Goal: Find specific page/section: Find specific page/section

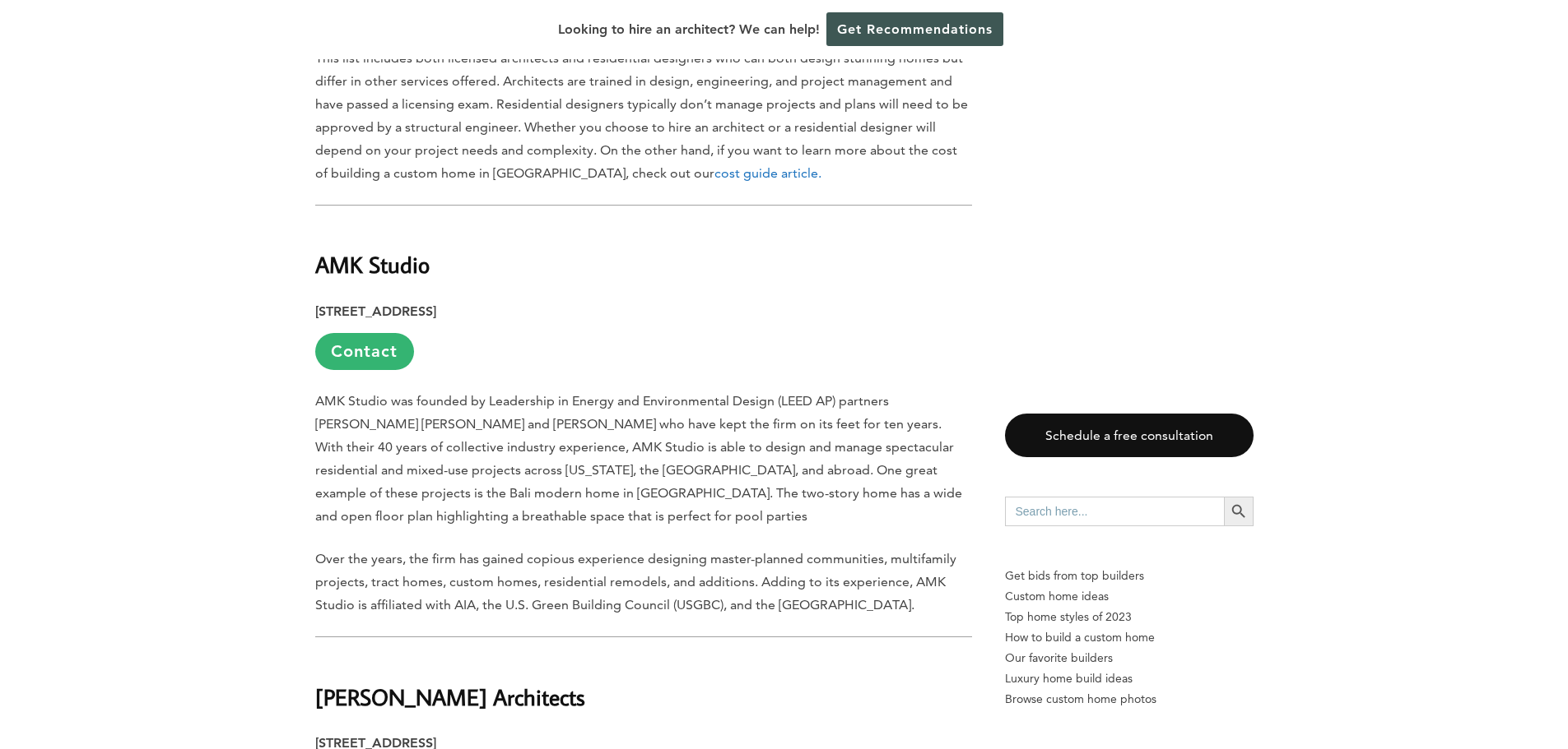
scroll to position [1371, 0]
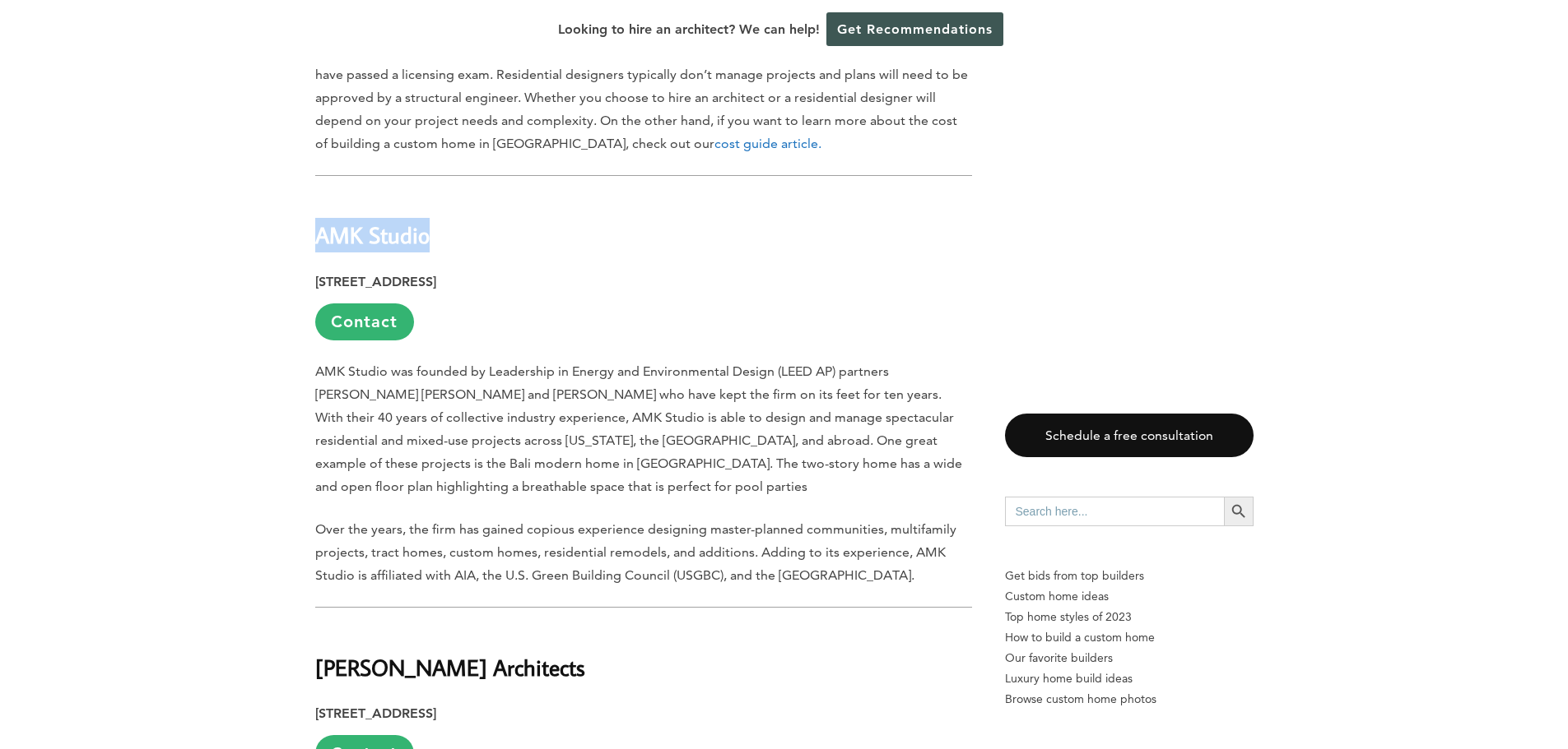
drag, startPoint x: 447, startPoint y: 238, endPoint x: 320, endPoint y: 234, distance: 127.1
click at [320, 234] on h2 "AMK Studio" at bounding box center [643, 223] width 657 height 57
drag, startPoint x: 552, startPoint y: 267, endPoint x: 296, endPoint y: 279, distance: 256.3
copy p "2152 Dupont Dr. Ste #240, Irvine, CA"
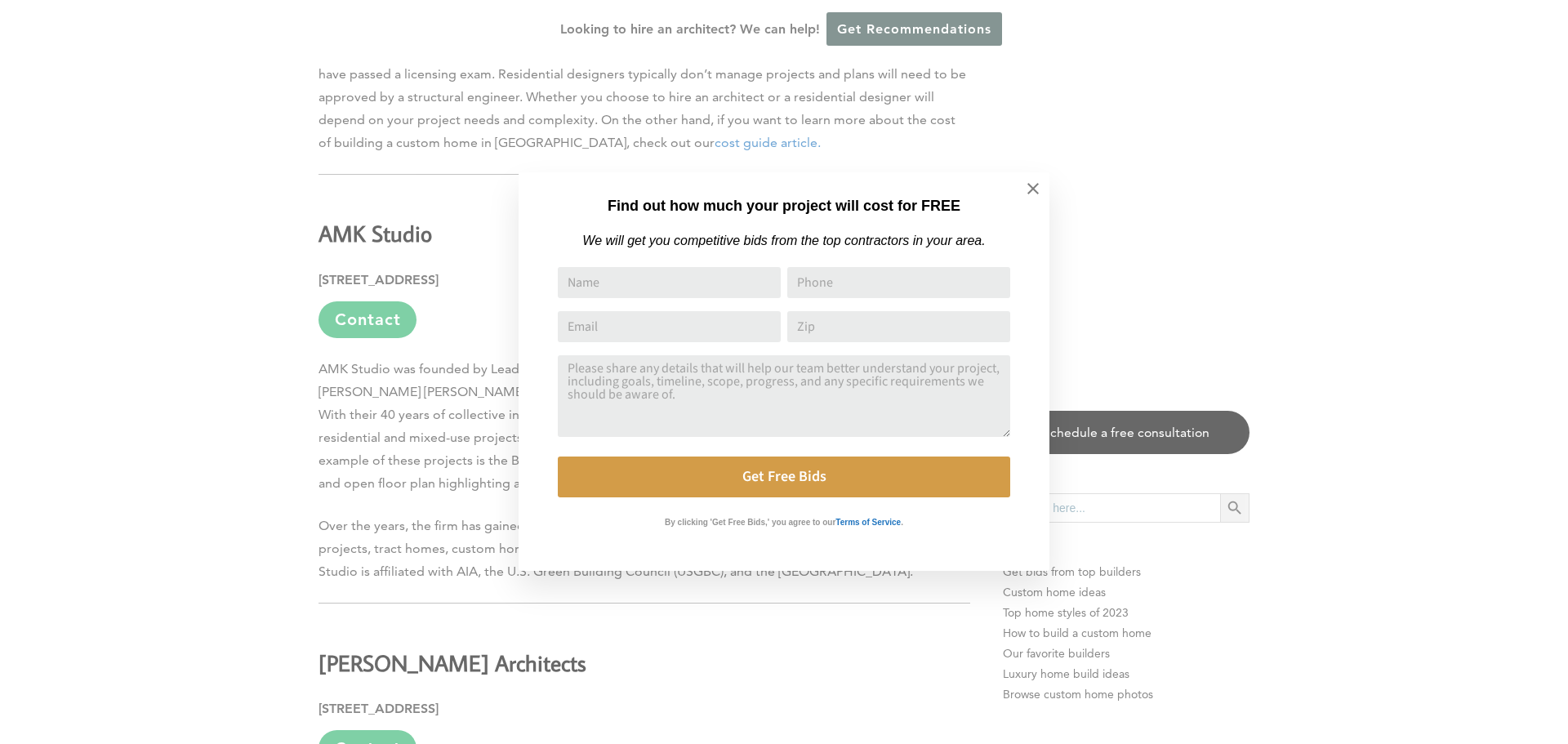
click at [358, 199] on div "Find out how much your project will cost for FREE We will get you competitive b…" at bounding box center [784, 372] width 1568 height 744
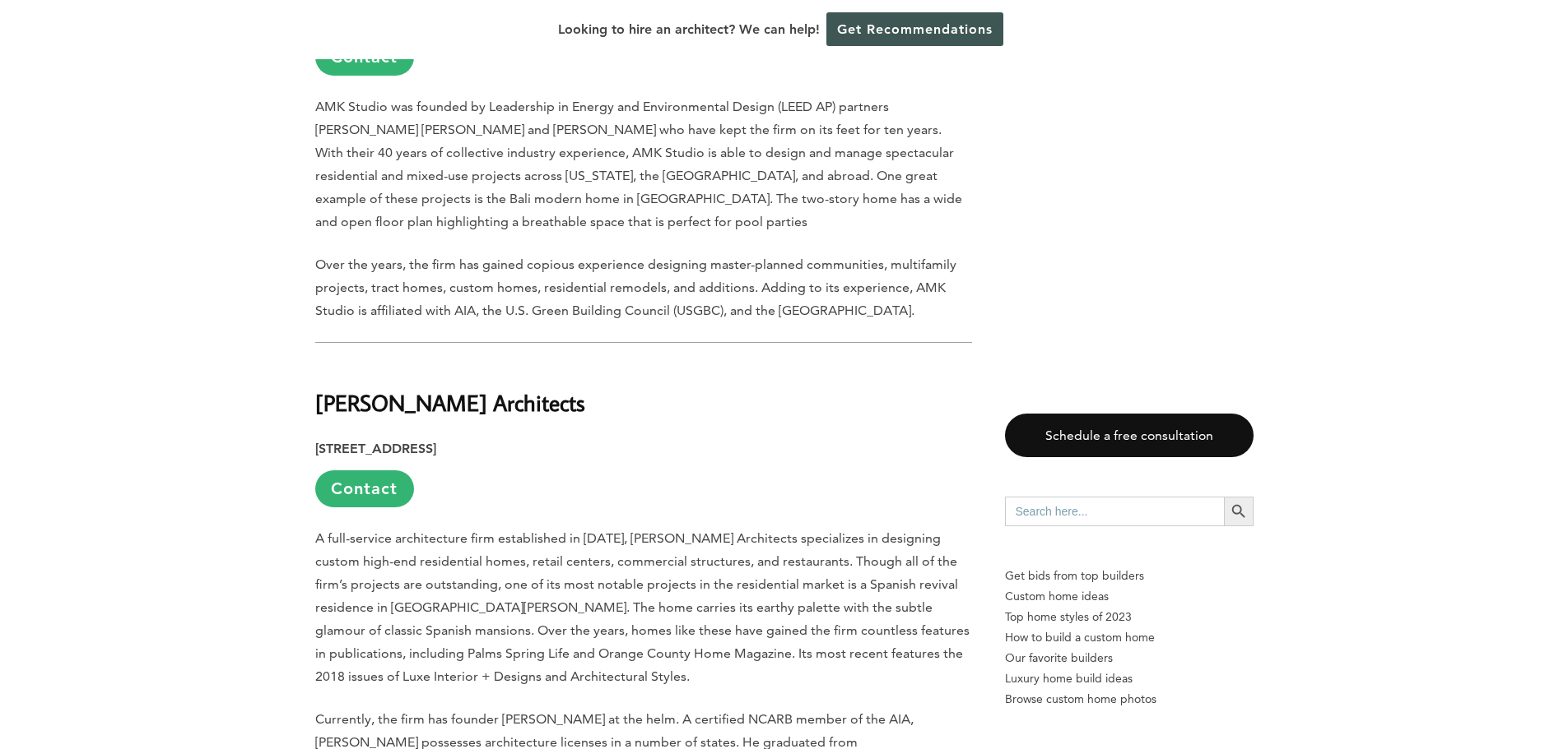
scroll to position [1645, 0]
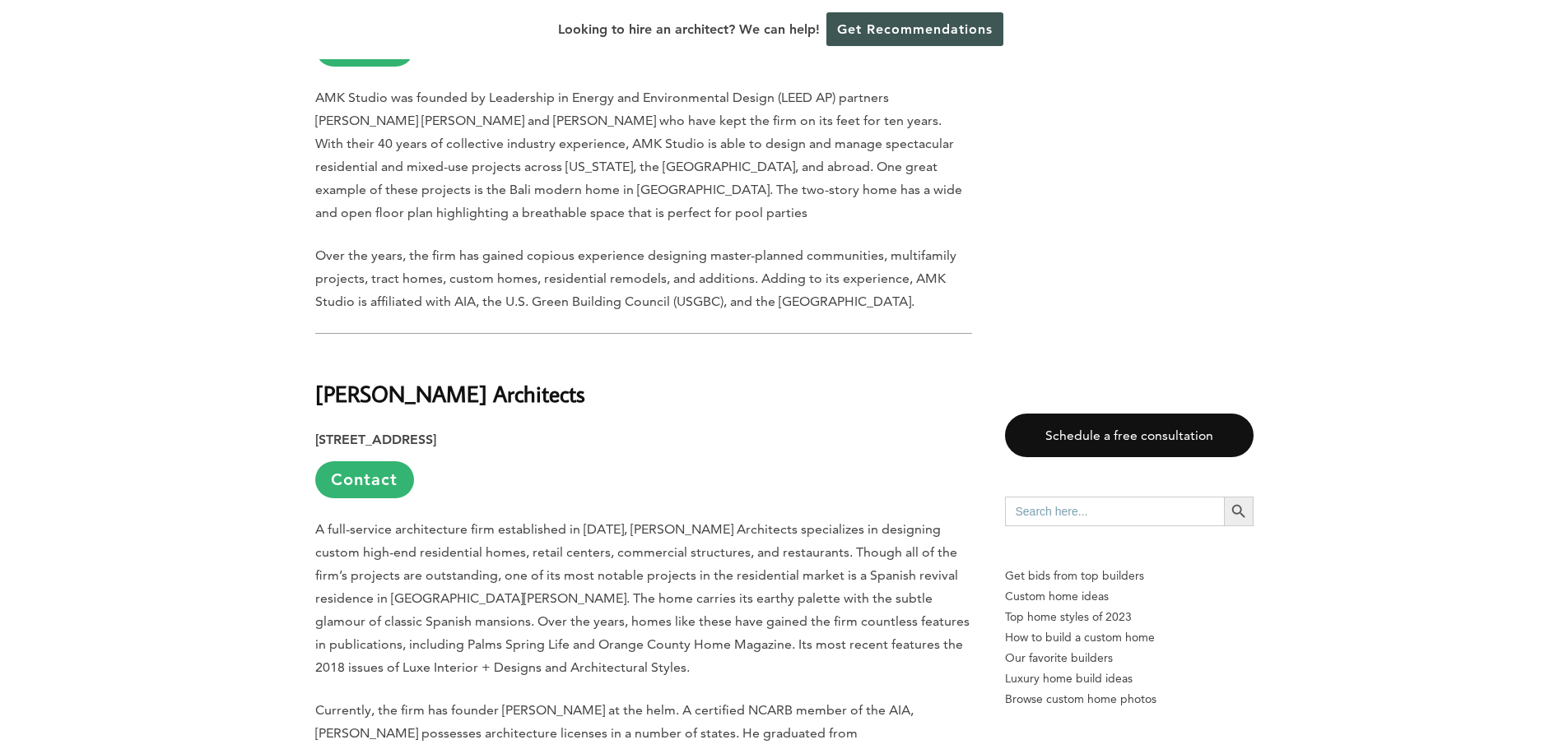
drag, startPoint x: 562, startPoint y: 388, endPoint x: 318, endPoint y: 399, distance: 244.2
click at [318, 399] on h2 "David R. Olson Architects" at bounding box center [643, 382] width 657 height 57
copy h2 "David R. Olson Architects"
drag, startPoint x: 506, startPoint y: 445, endPoint x: 312, endPoint y: 443, distance: 194.0
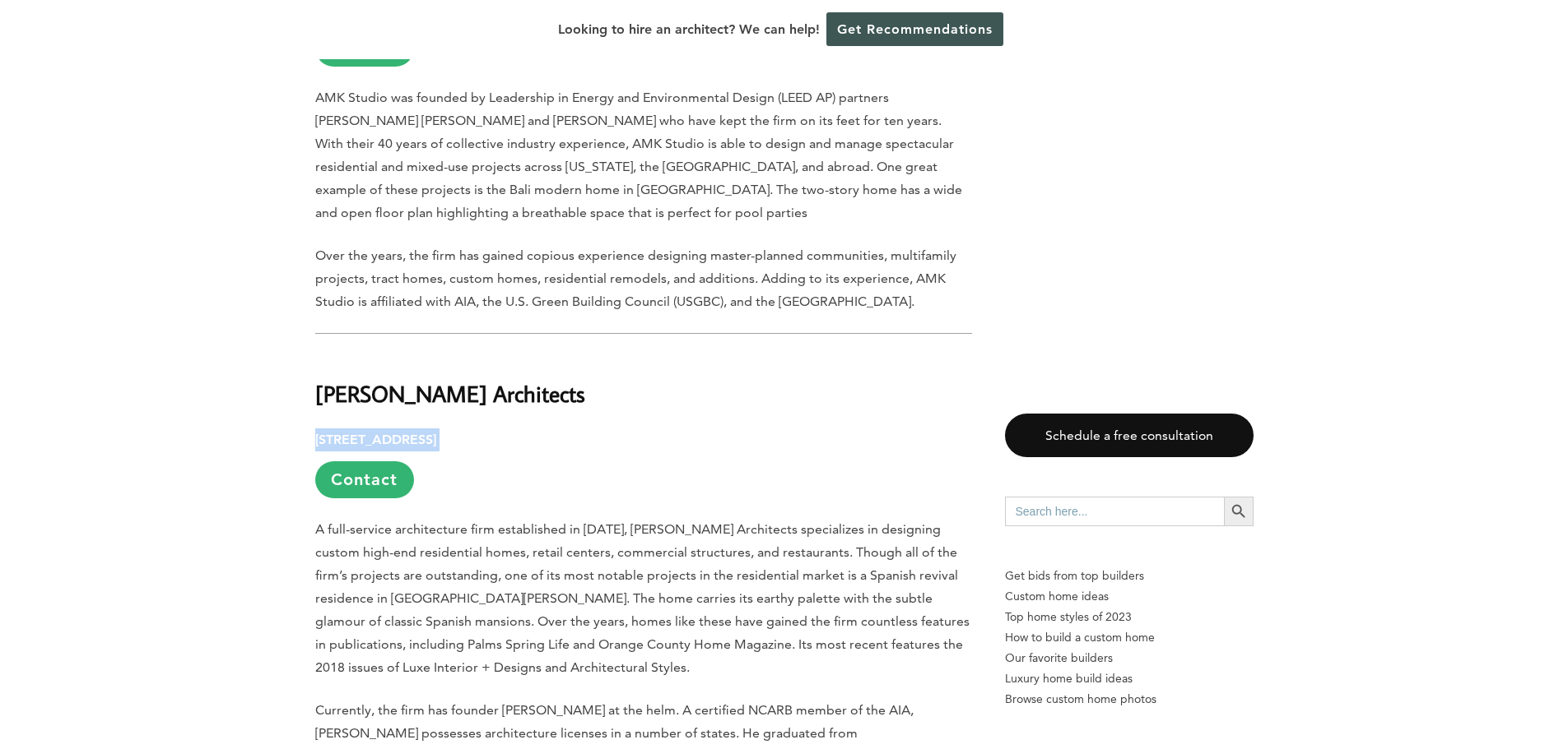
copy p "470 Wald, Irvine, CA 92618"
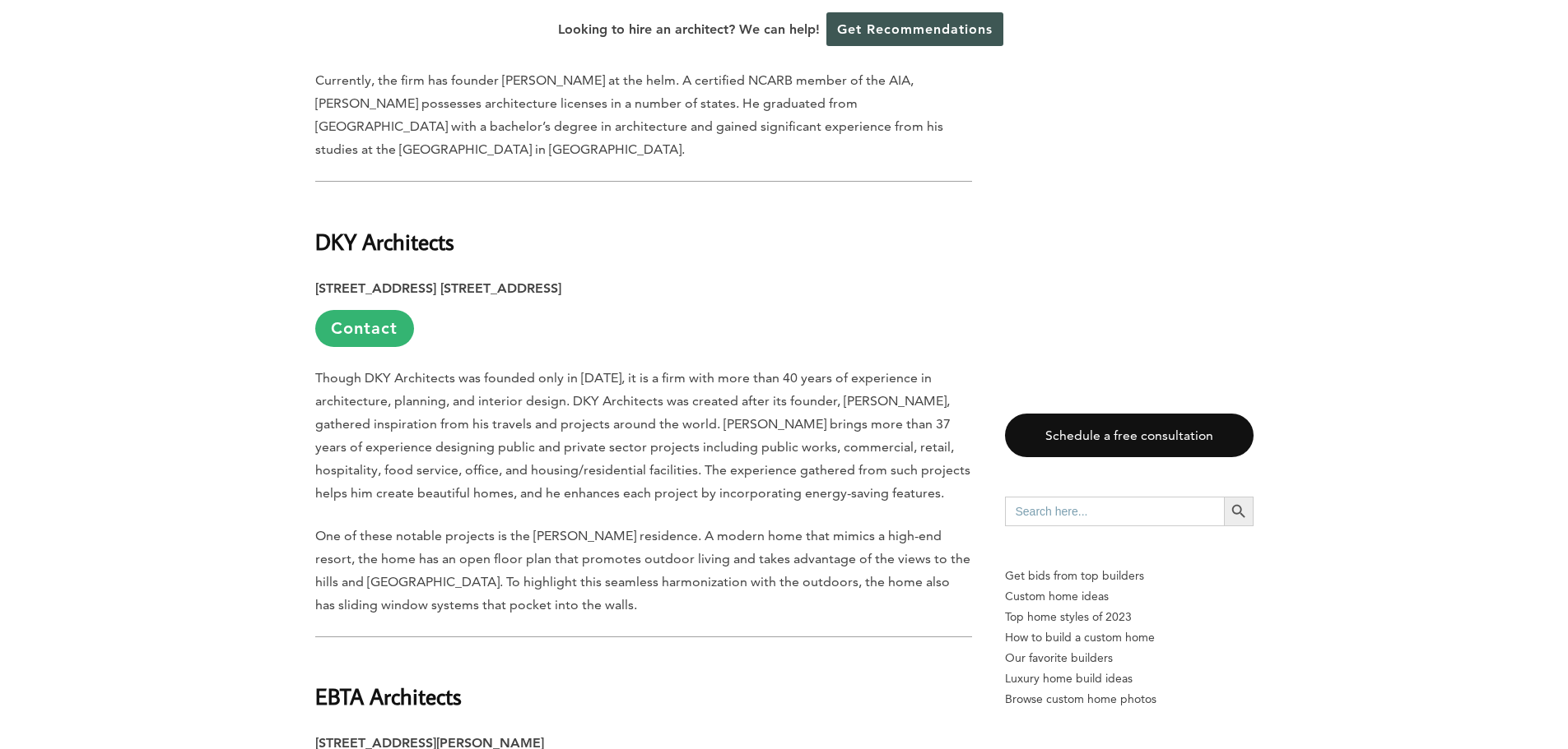
scroll to position [2194, 0]
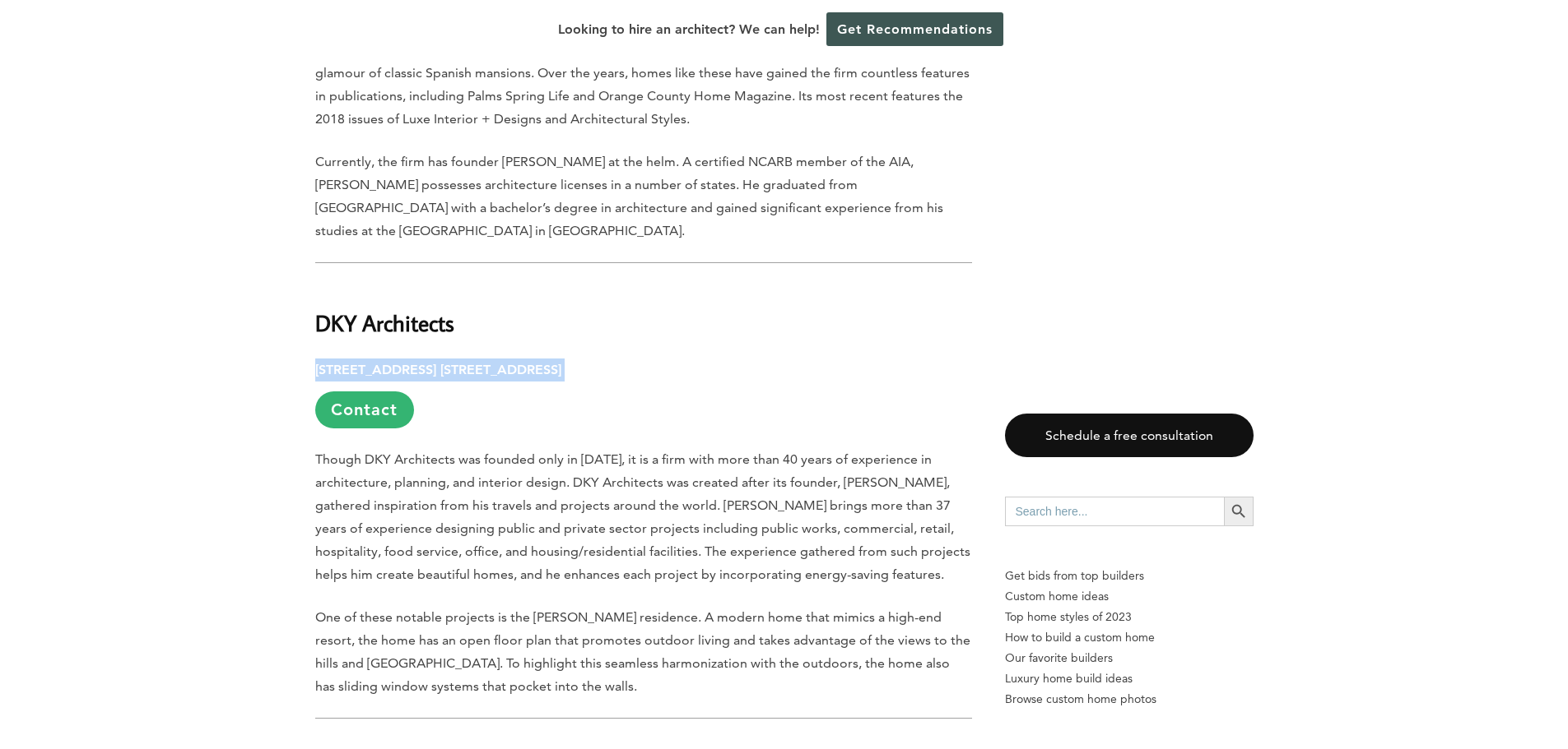
drag, startPoint x: 645, startPoint y: 341, endPoint x: 312, endPoint y: 349, distance: 333.1
copy p "15375 Barranca Pkwy. Suite A-216, Irvine, CA 92618"
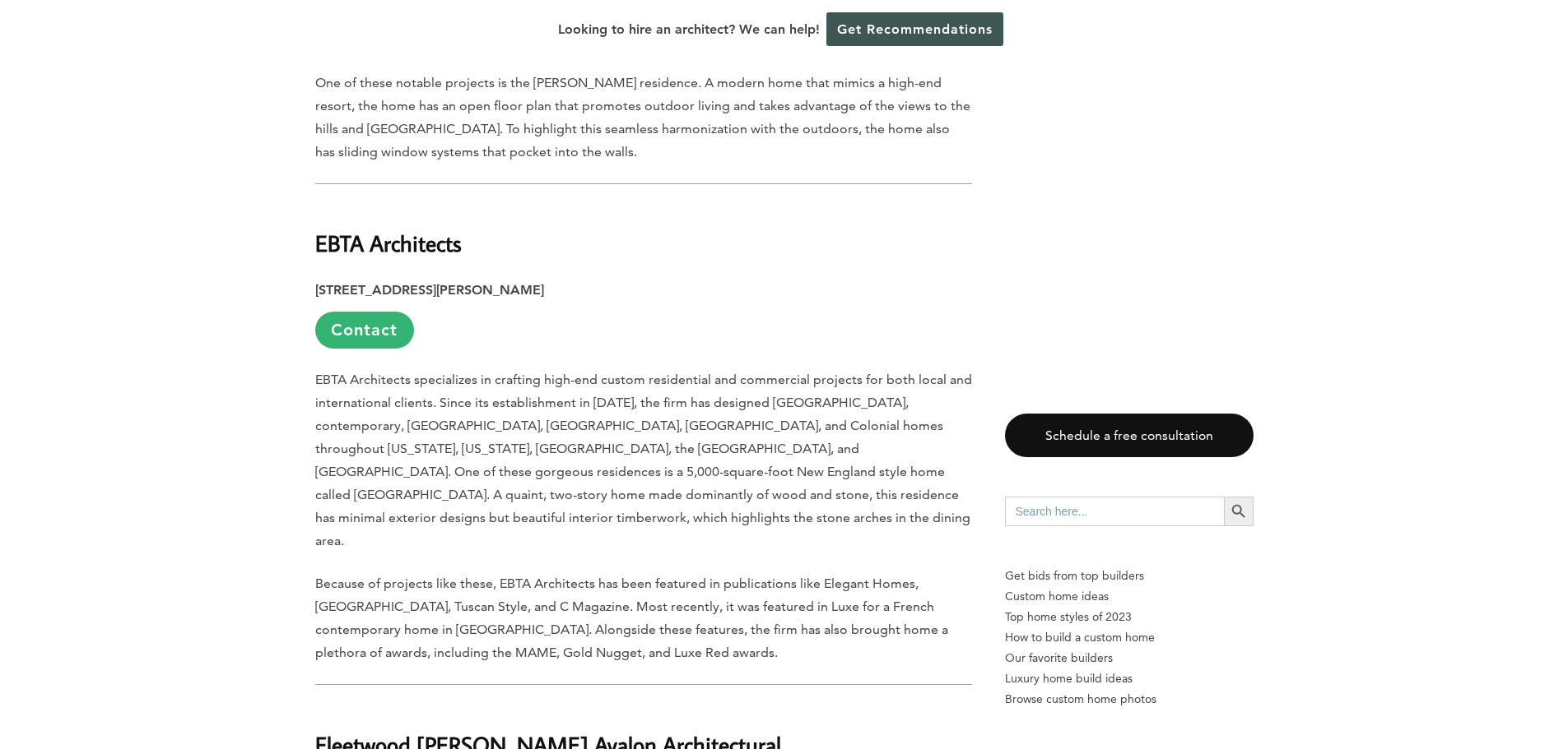
scroll to position [2741, 0]
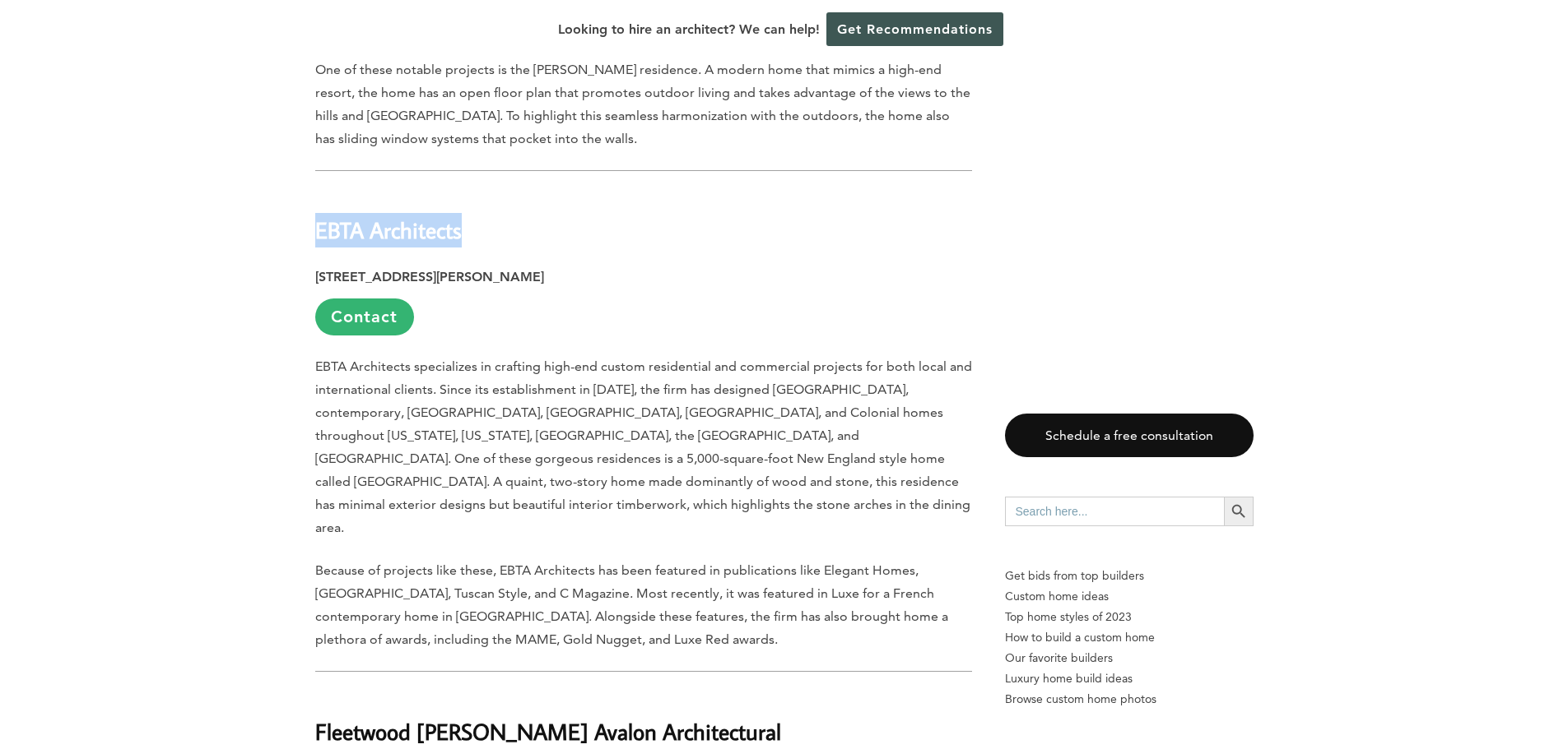
drag, startPoint x: 411, startPoint y: 211, endPoint x: 306, endPoint y: 211, distance: 105.0
copy h2 "EBTA Architects"
drag, startPoint x: 623, startPoint y: 257, endPoint x: 312, endPoint y: 253, distance: 311.0
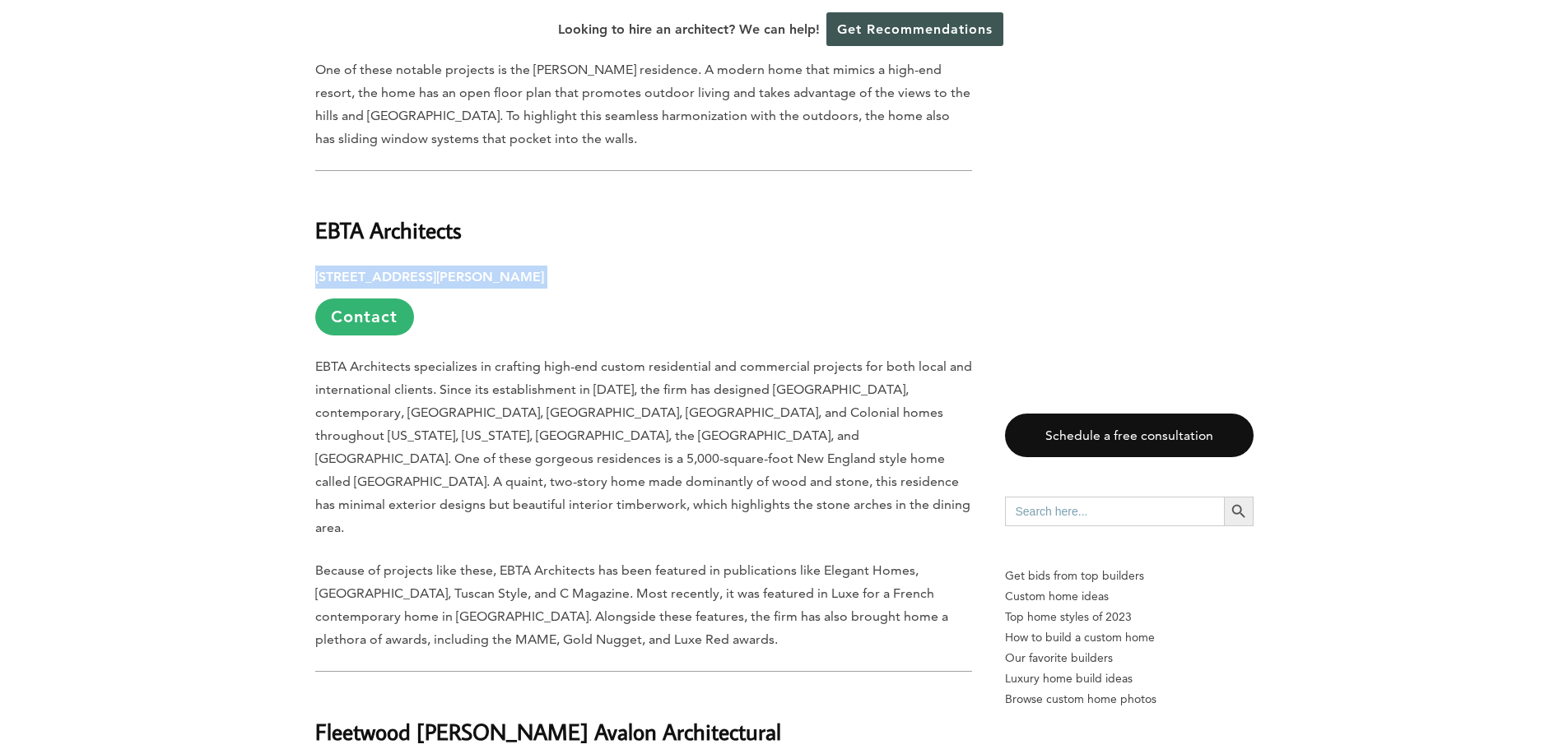
copy p "17871 Mitchell N Suite #150, Irvine, CA 92614"
drag, startPoint x: 436, startPoint y: 214, endPoint x: 315, endPoint y: 205, distance: 121.3
drag, startPoint x: 318, startPoint y: 204, endPoint x: 327, endPoint y: 204, distance: 9.0
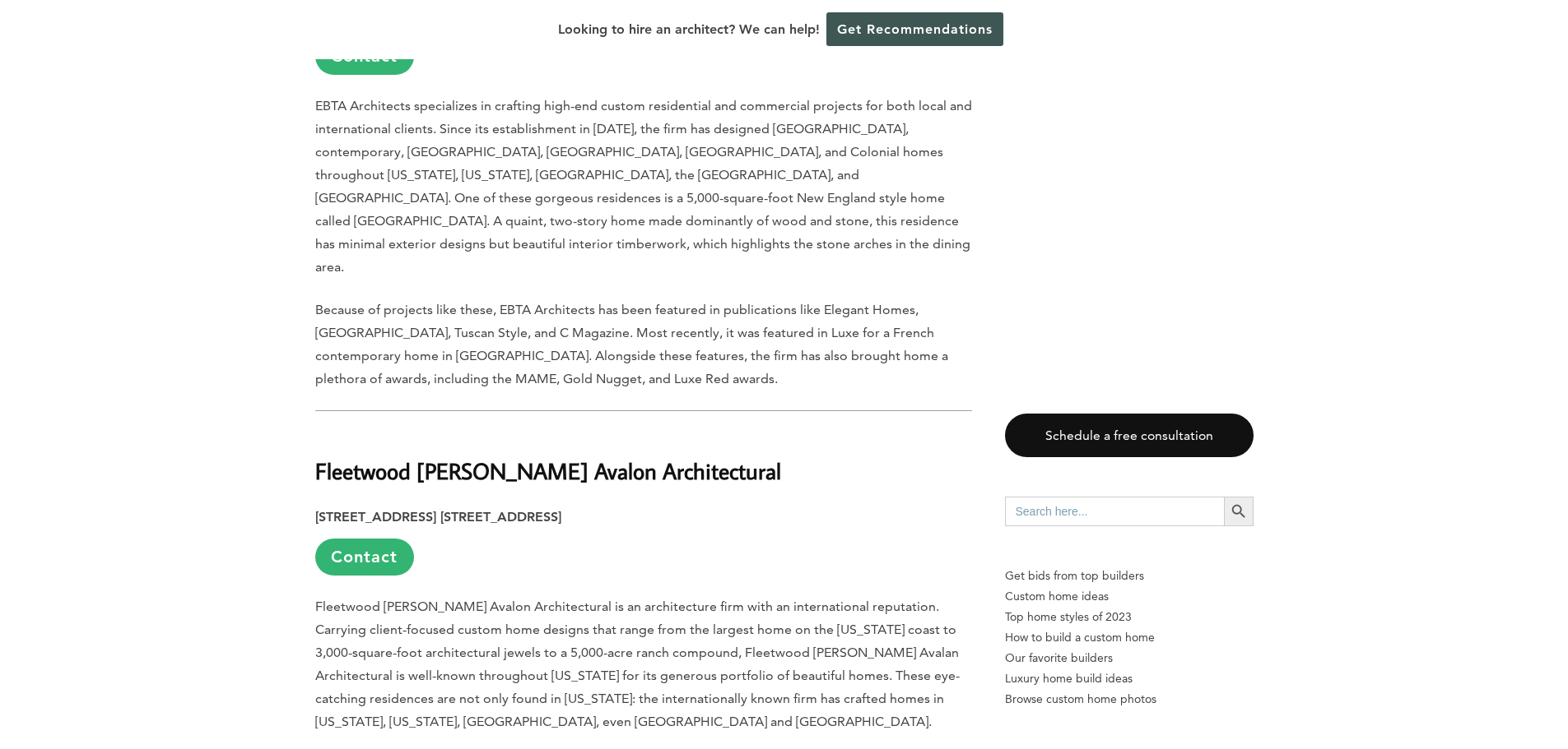
scroll to position [3017, 0]
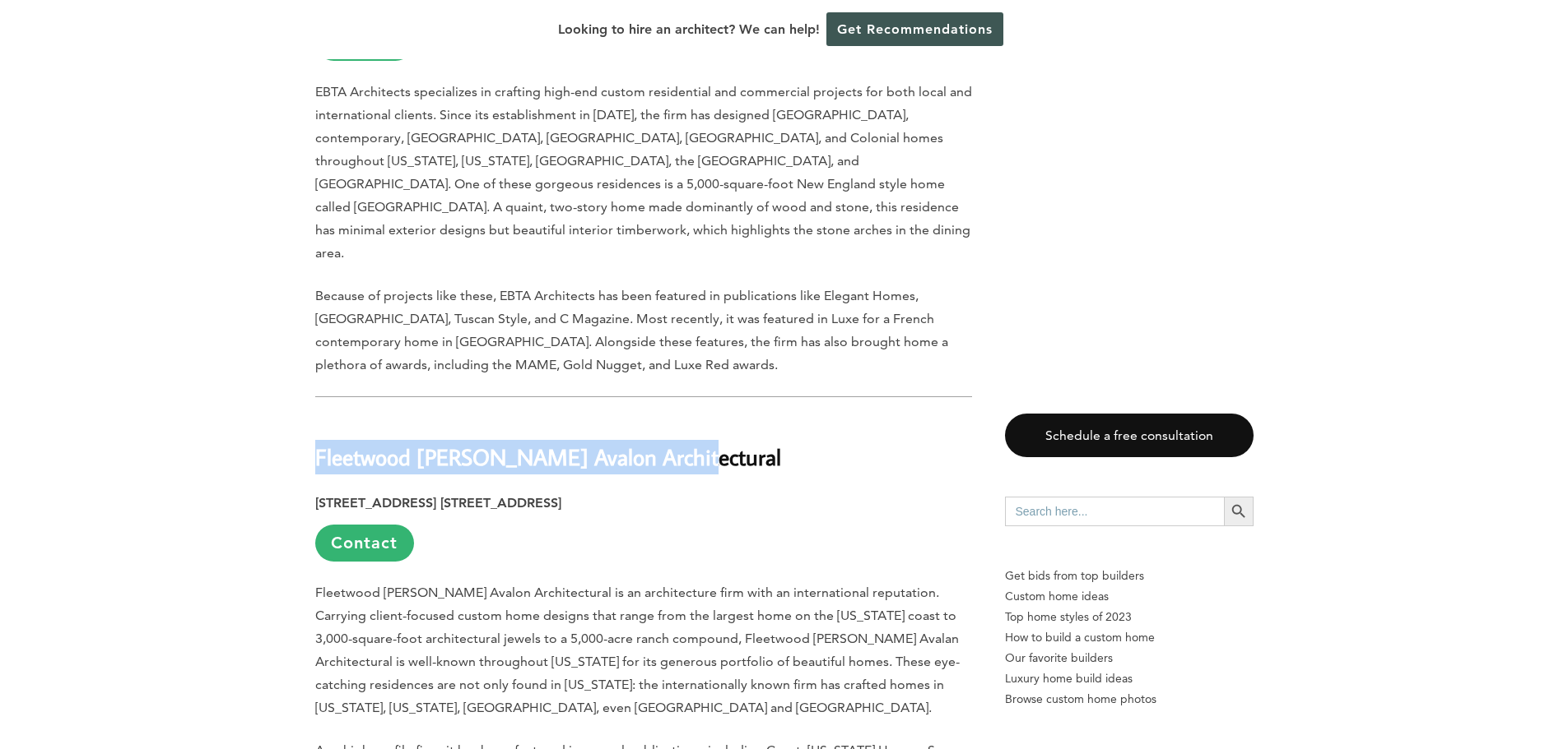
drag, startPoint x: 592, startPoint y: 381, endPoint x: 296, endPoint y: 384, distance: 296.0
copy h2 "Fleetwood Joiner Avalon Architectural"
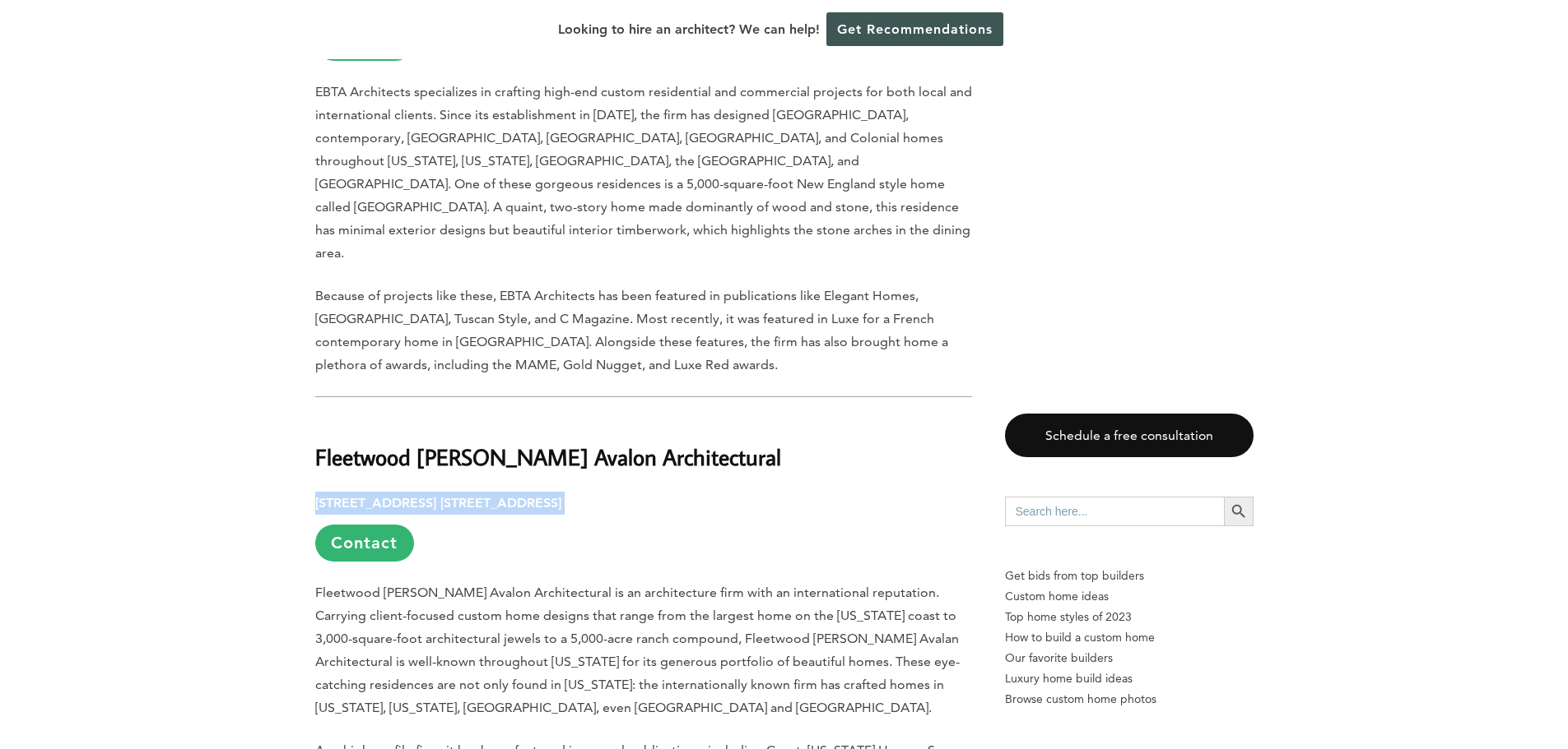
drag, startPoint x: 598, startPoint y: 434, endPoint x: 295, endPoint y: 424, distance: 303.2
copy p "18006 Sky Park Cir. Suite #100, Irvine, CA 92614"
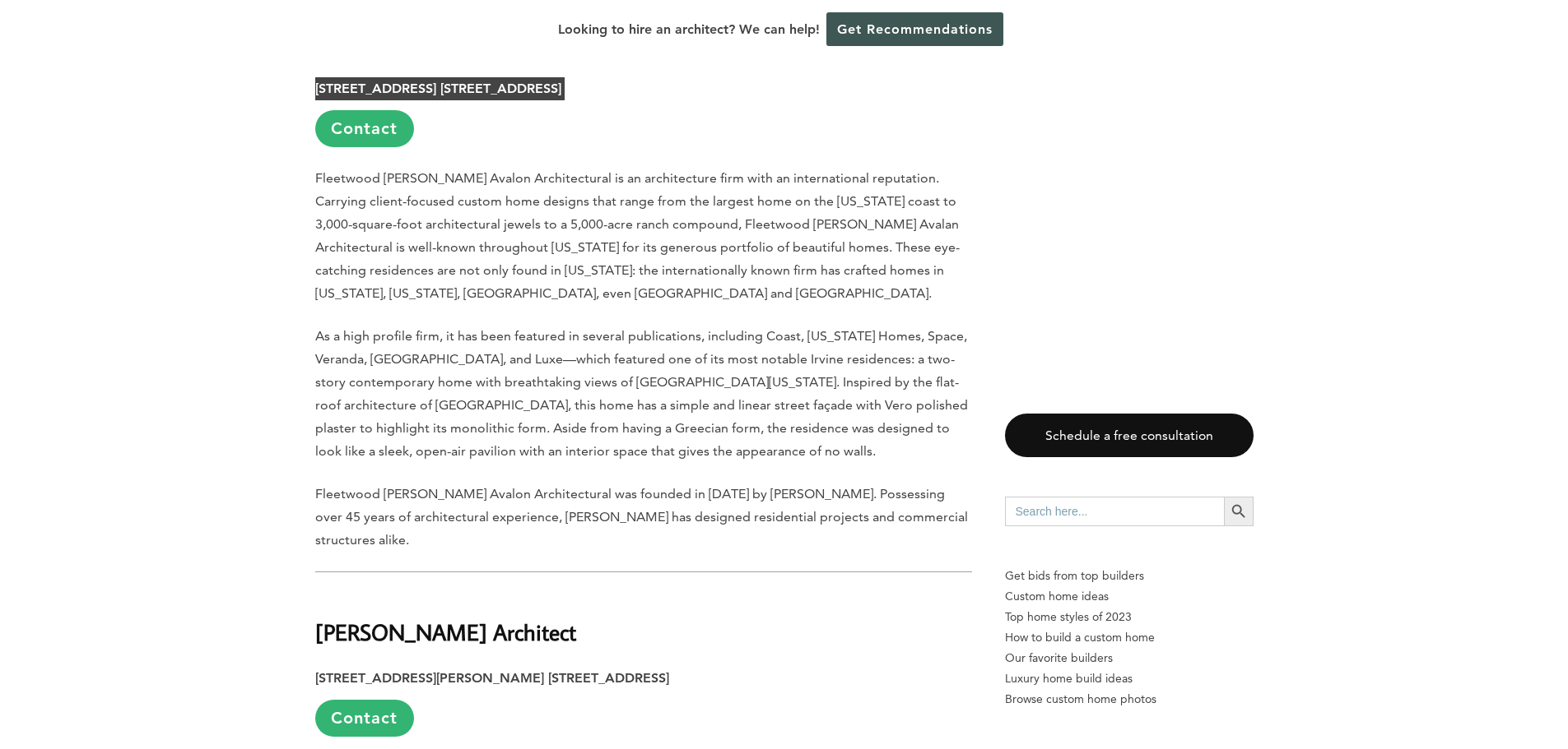
scroll to position [3564, 0]
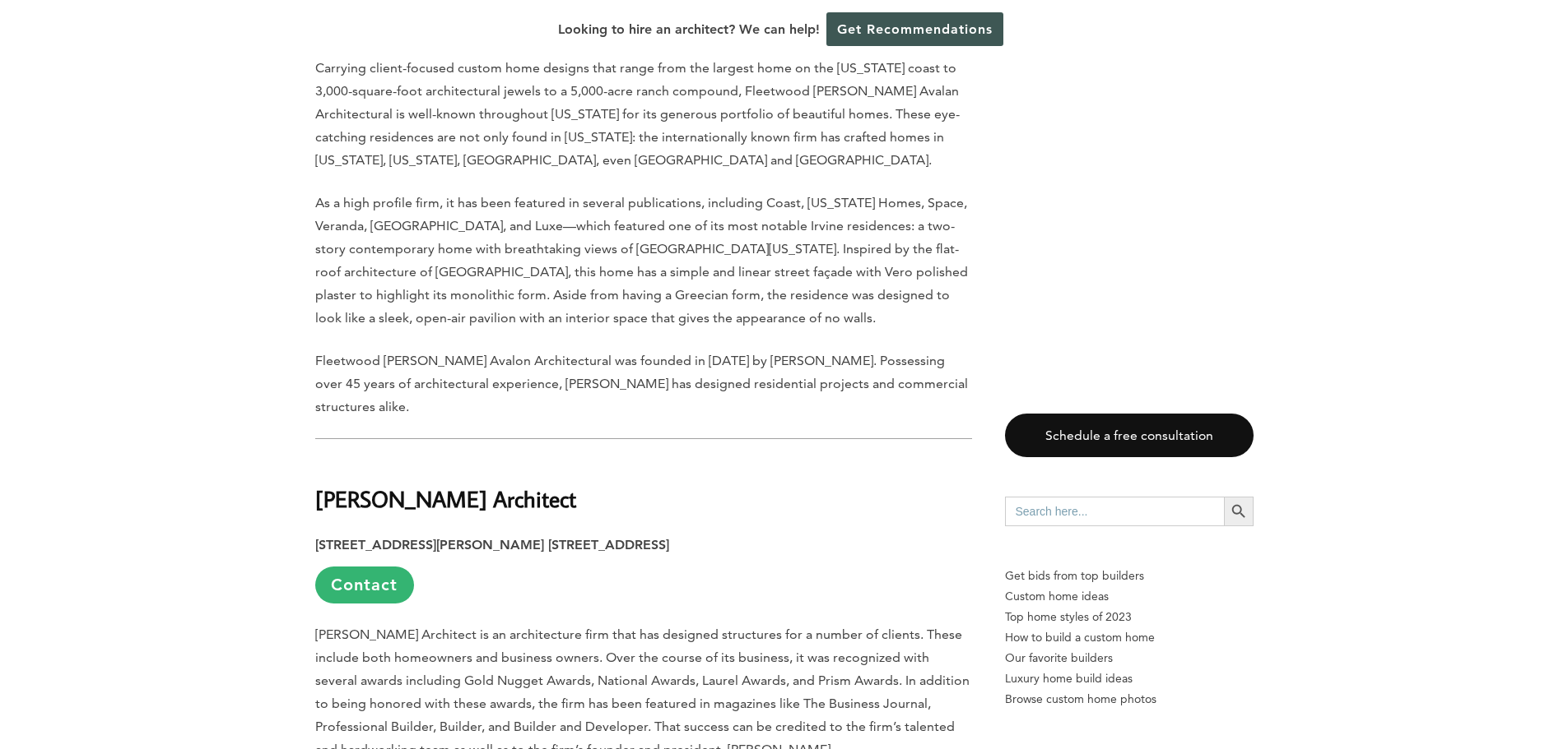
drag, startPoint x: 590, startPoint y: 406, endPoint x: 288, endPoint y: 411, distance: 302.0
copy h2 "Kevin L. Crook Architect"
drag, startPoint x: 639, startPoint y: 448, endPoint x: 289, endPoint y: 452, distance: 350.0
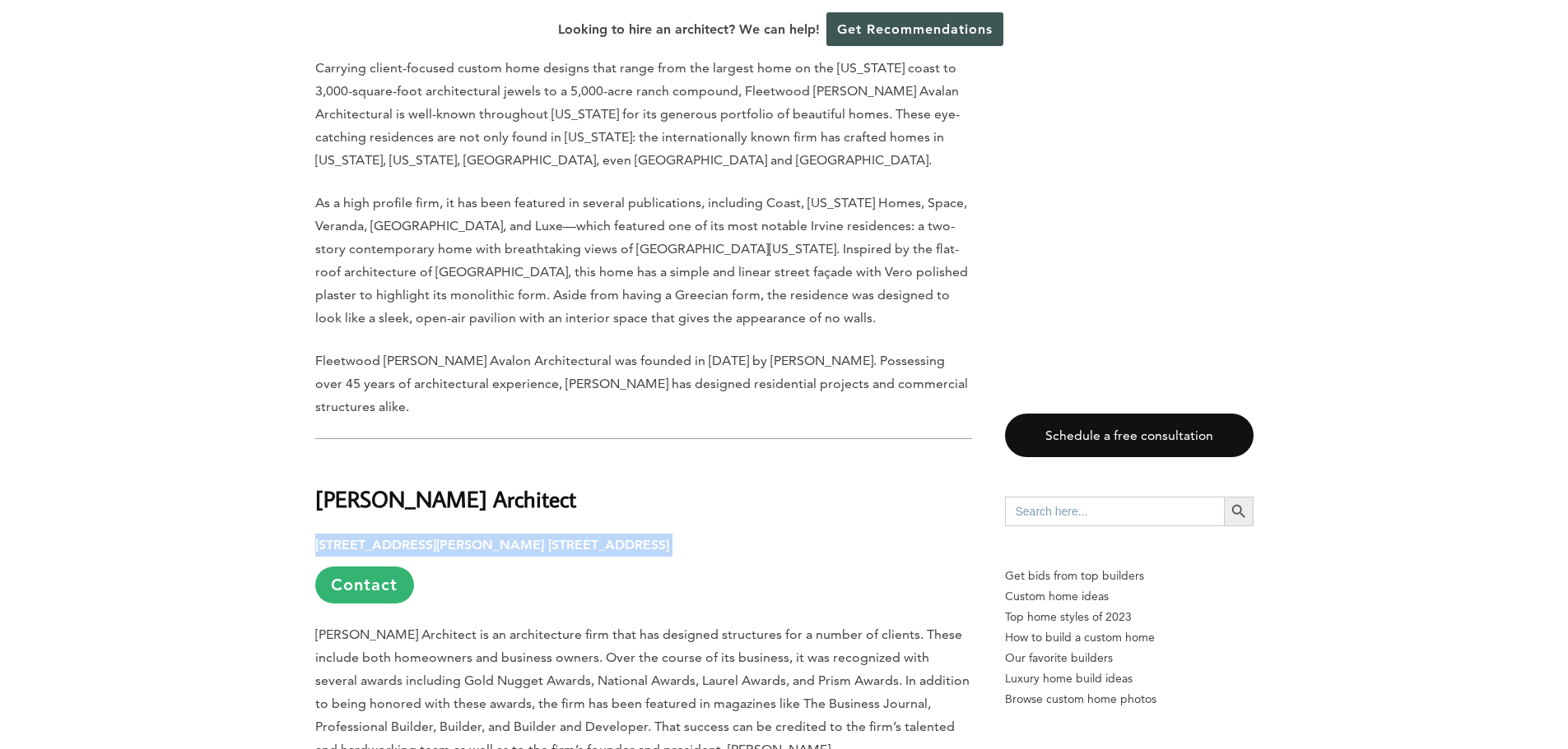
copy p "1360 Reynolds Ave. Suite #110, Irvine, CA 92614"
drag, startPoint x: 564, startPoint y: 413, endPoint x: 317, endPoint y: 413, distance: 247.0
click at [317, 459] on h2 "Kevin L. Crook Architect" at bounding box center [643, 487] width 657 height 57
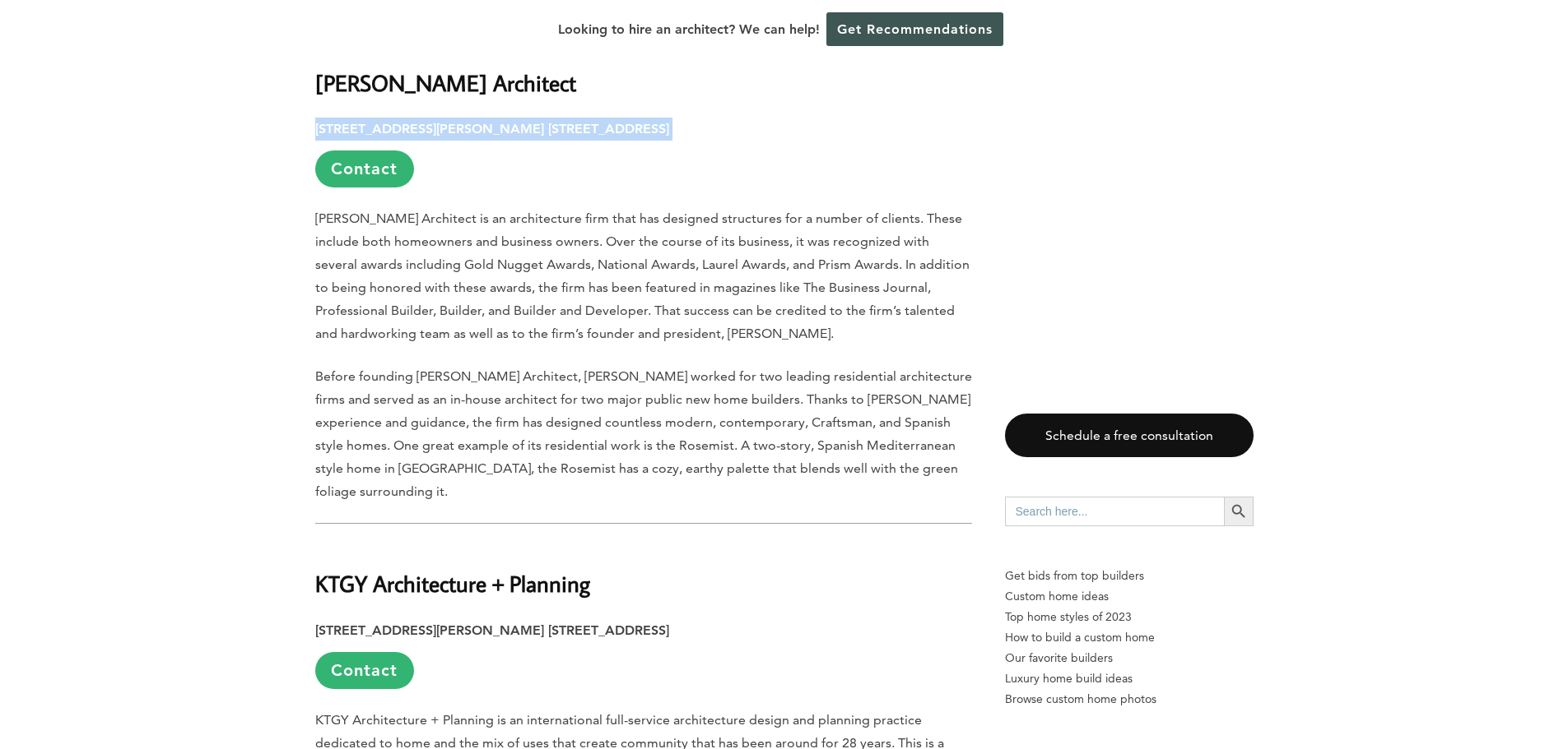
scroll to position [4113, 0]
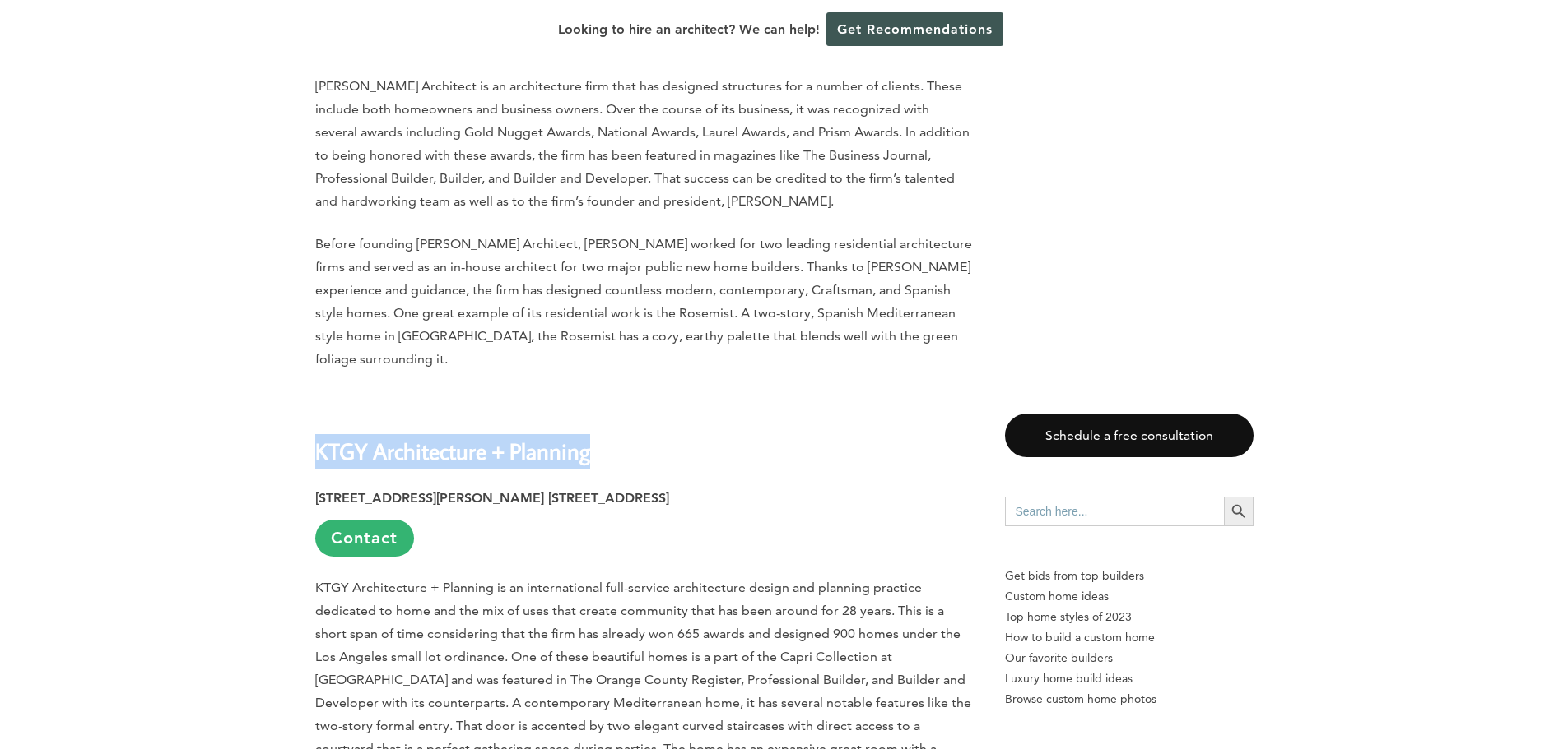
drag, startPoint x: 596, startPoint y: 344, endPoint x: 313, endPoint y: 334, distance: 283.2
click at [313, 334] on div "Last updated on April 8th, 2025 at 04:12 pm Irvine is recognized as one of the …" at bounding box center [784, 405] width 991 height 7283
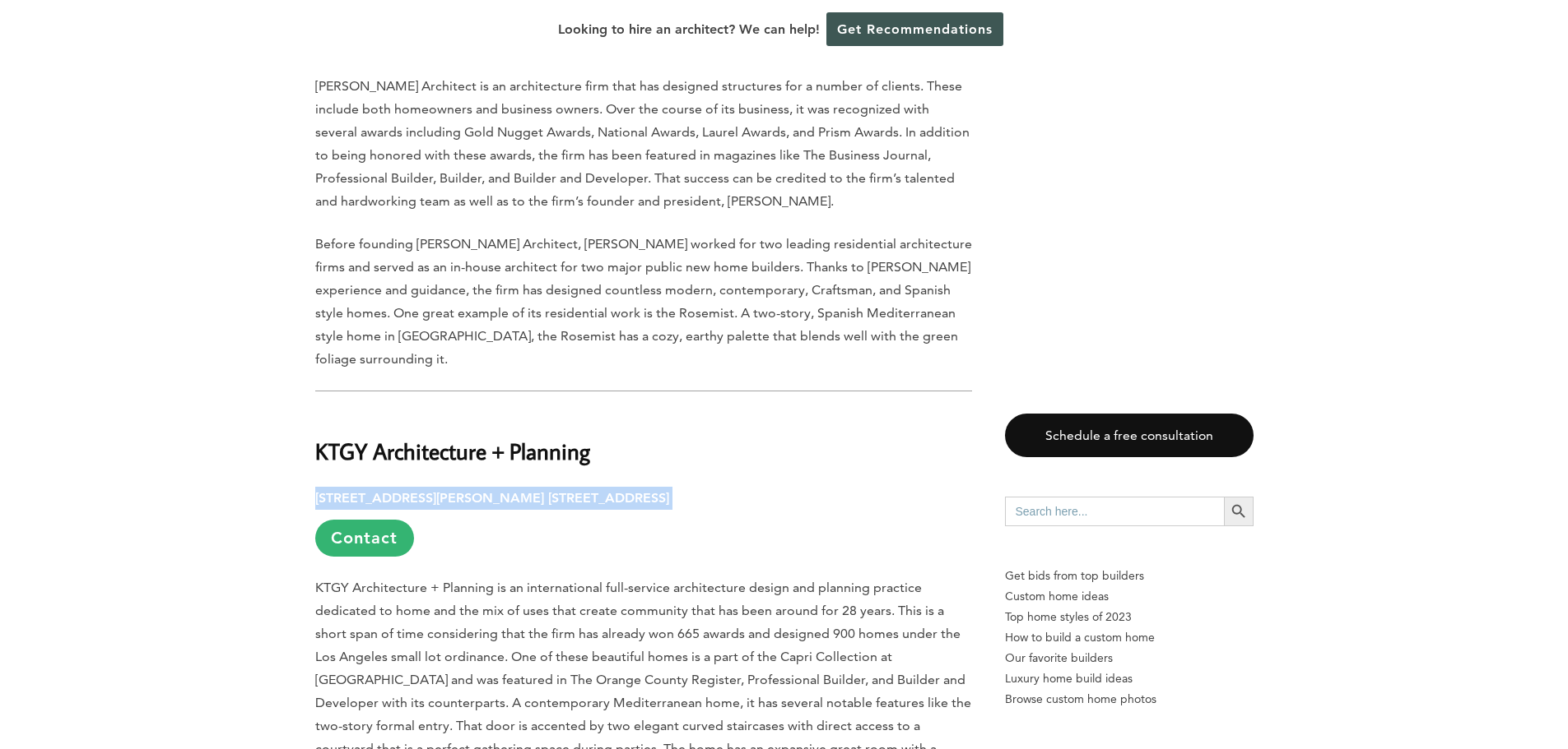
drag, startPoint x: 657, startPoint y: 386, endPoint x: 319, endPoint y: 386, distance: 338.0
click at [319, 487] on p "17911 Von Karman Ave. Suite #200, Irvine, CA 92614 Contact" at bounding box center [643, 522] width 657 height 70
drag, startPoint x: 574, startPoint y: 347, endPoint x: 313, endPoint y: 355, distance: 261.1
click at [313, 355] on div "Last updated on April 8th, 2025 at 04:12 pm Irvine is recognized as one of the …" at bounding box center [784, 405] width 991 height 7283
click at [314, 347] on div "Last updated on April 8th, 2025 at 04:12 pm Irvine is recognized as one of the …" at bounding box center [784, 405] width 991 height 7283
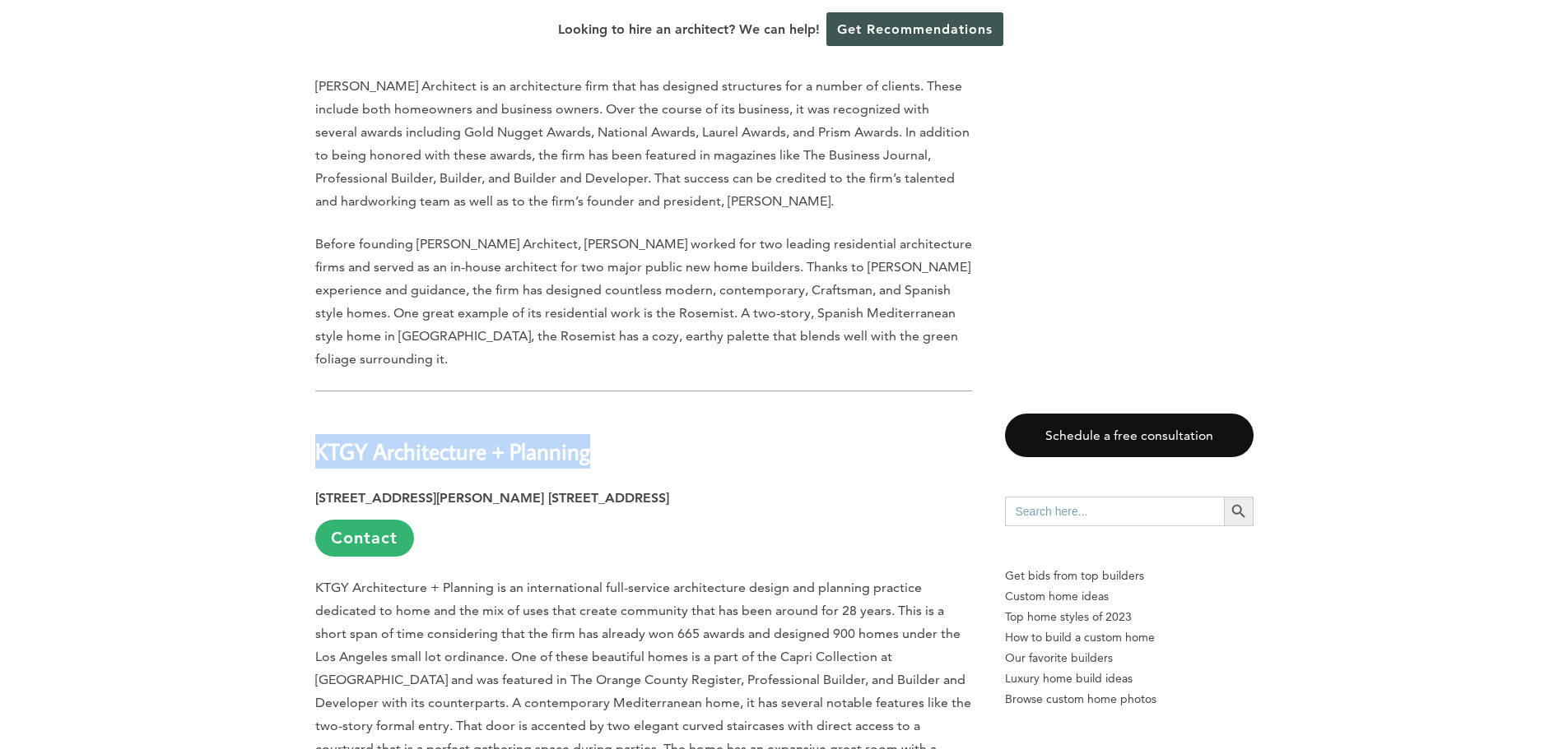
drag, startPoint x: 314, startPoint y: 345, endPoint x: 589, endPoint y: 329, distance: 275.5
click at [596, 411] on h2 "KTGY Architecture + Planning" at bounding box center [643, 439] width 657 height 57
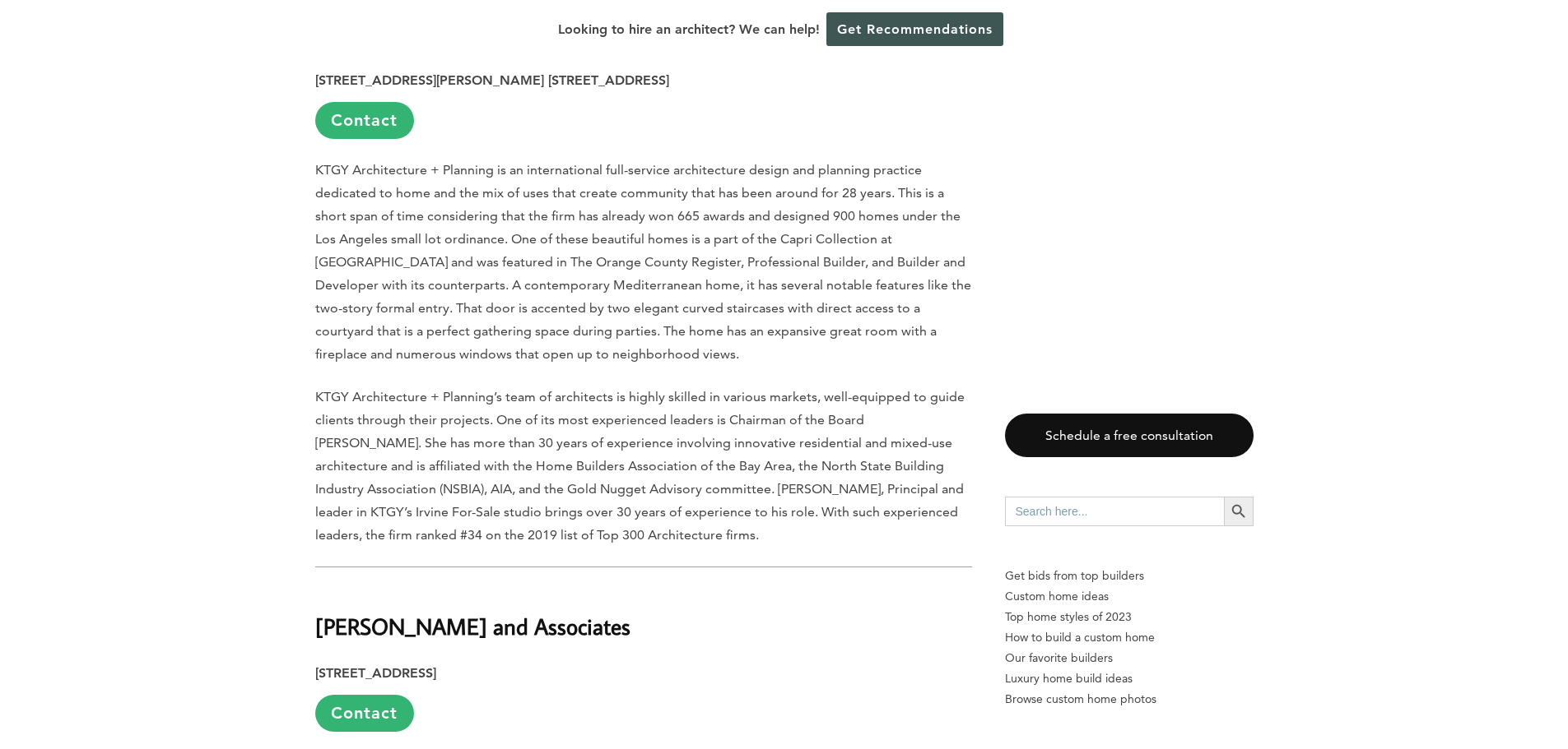
scroll to position [4661, 0]
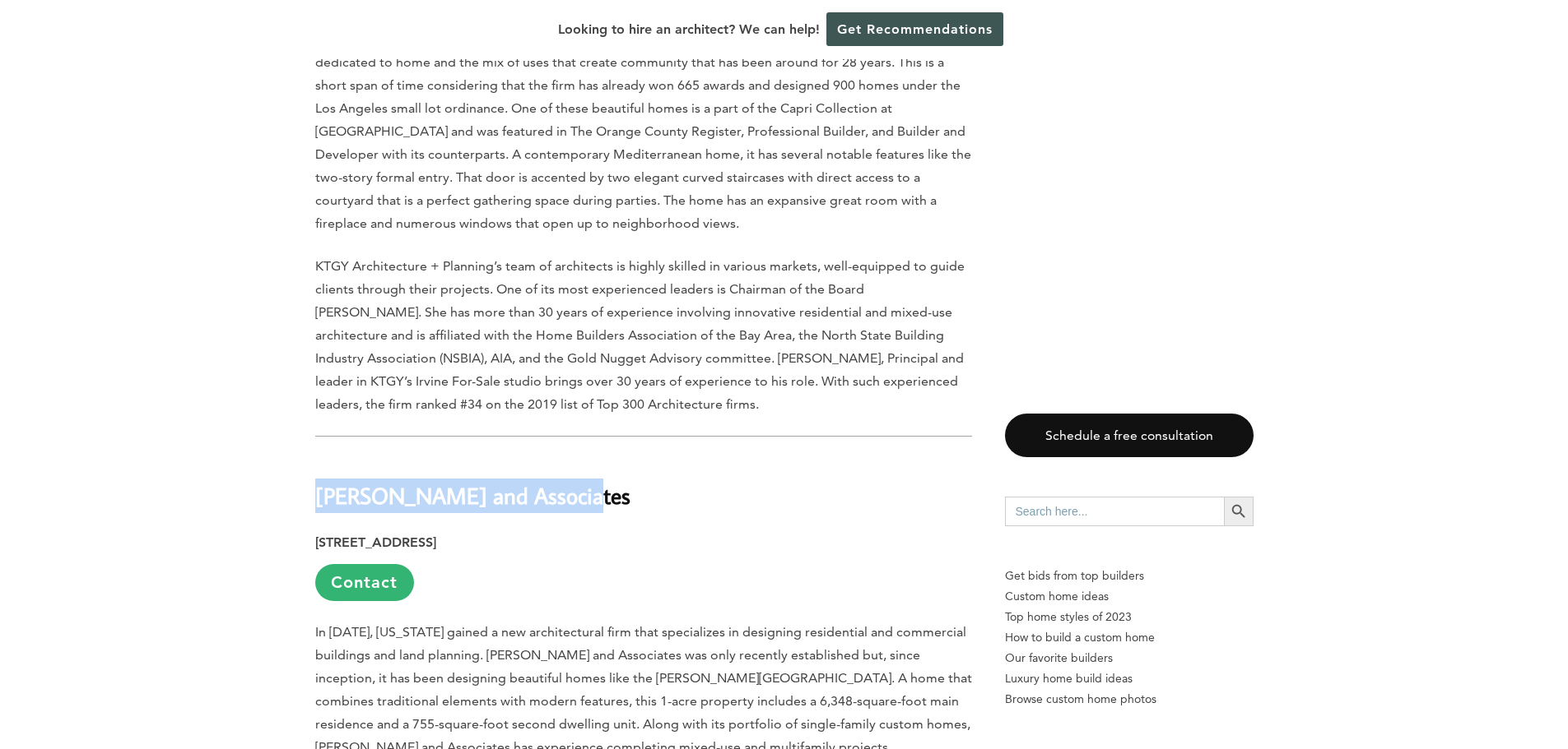
drag, startPoint x: 564, startPoint y: 391, endPoint x: 258, endPoint y: 373, distance: 306.5
click at [315, 456] on h2 "Mark Gross and Associates" at bounding box center [643, 484] width 657 height 57
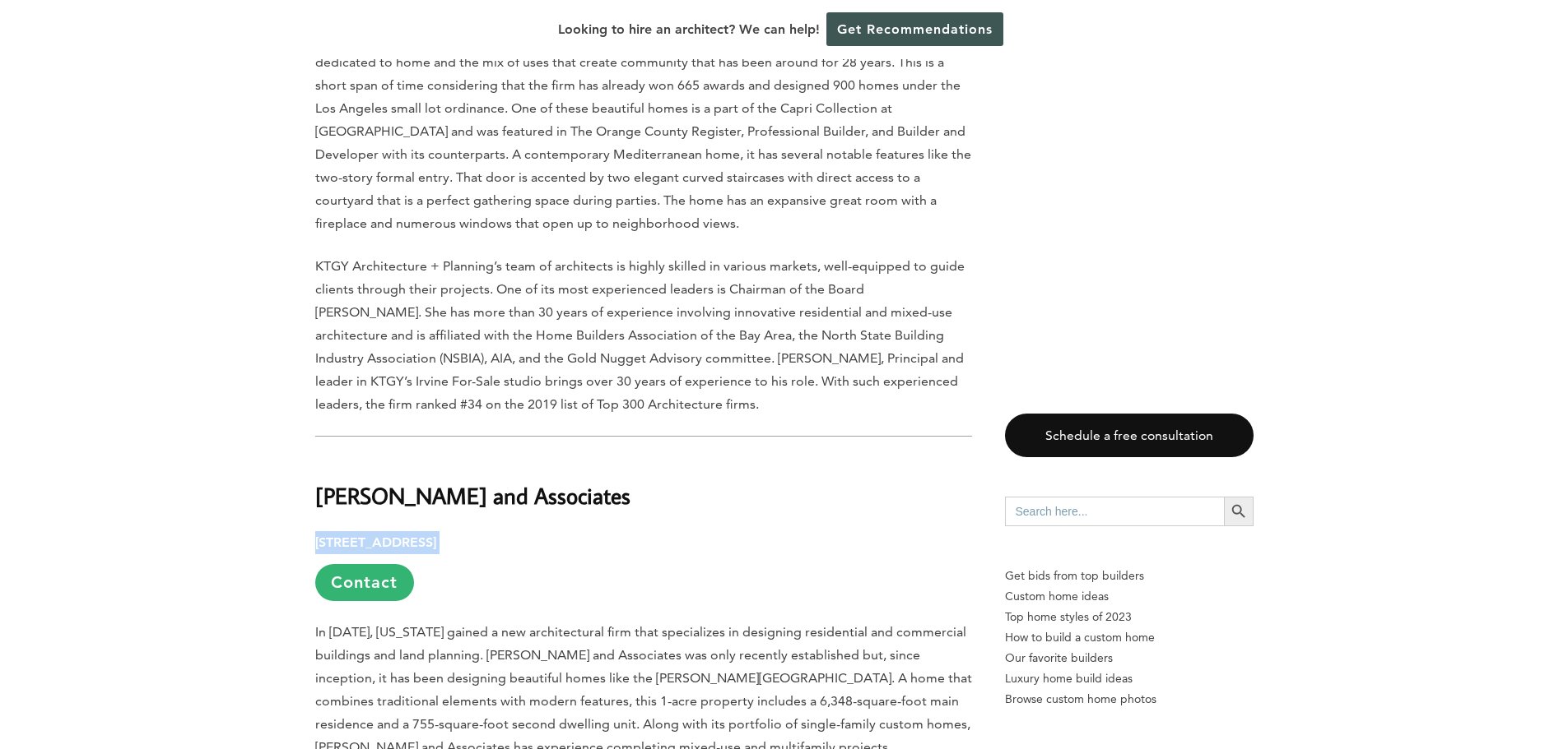
drag, startPoint x: 548, startPoint y: 426, endPoint x: 311, endPoint y: 420, distance: 237.1
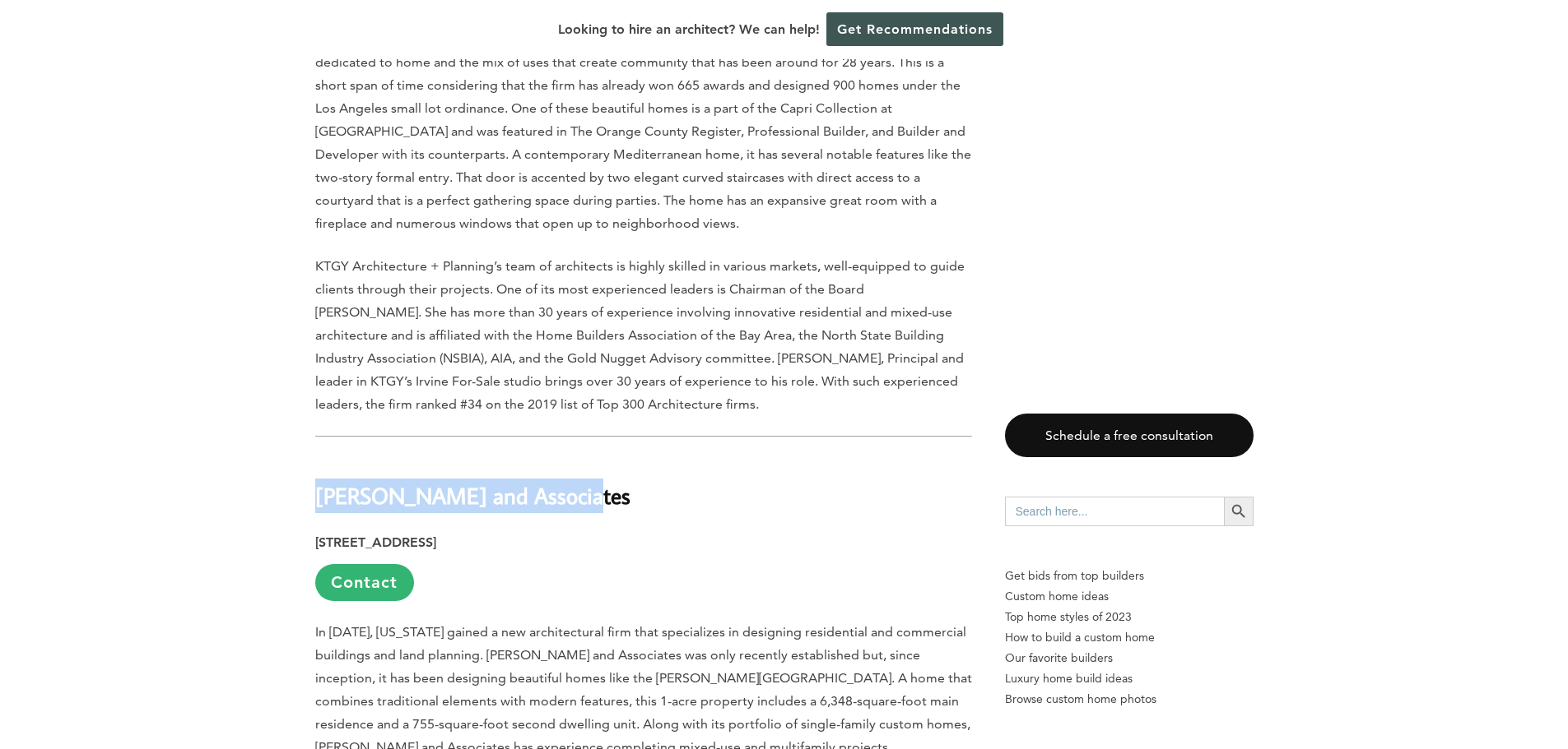
drag, startPoint x: 567, startPoint y: 377, endPoint x: 320, endPoint y: 374, distance: 247.0
click at [320, 456] on h2 "Mark Gross and Associates" at bounding box center [643, 484] width 657 height 57
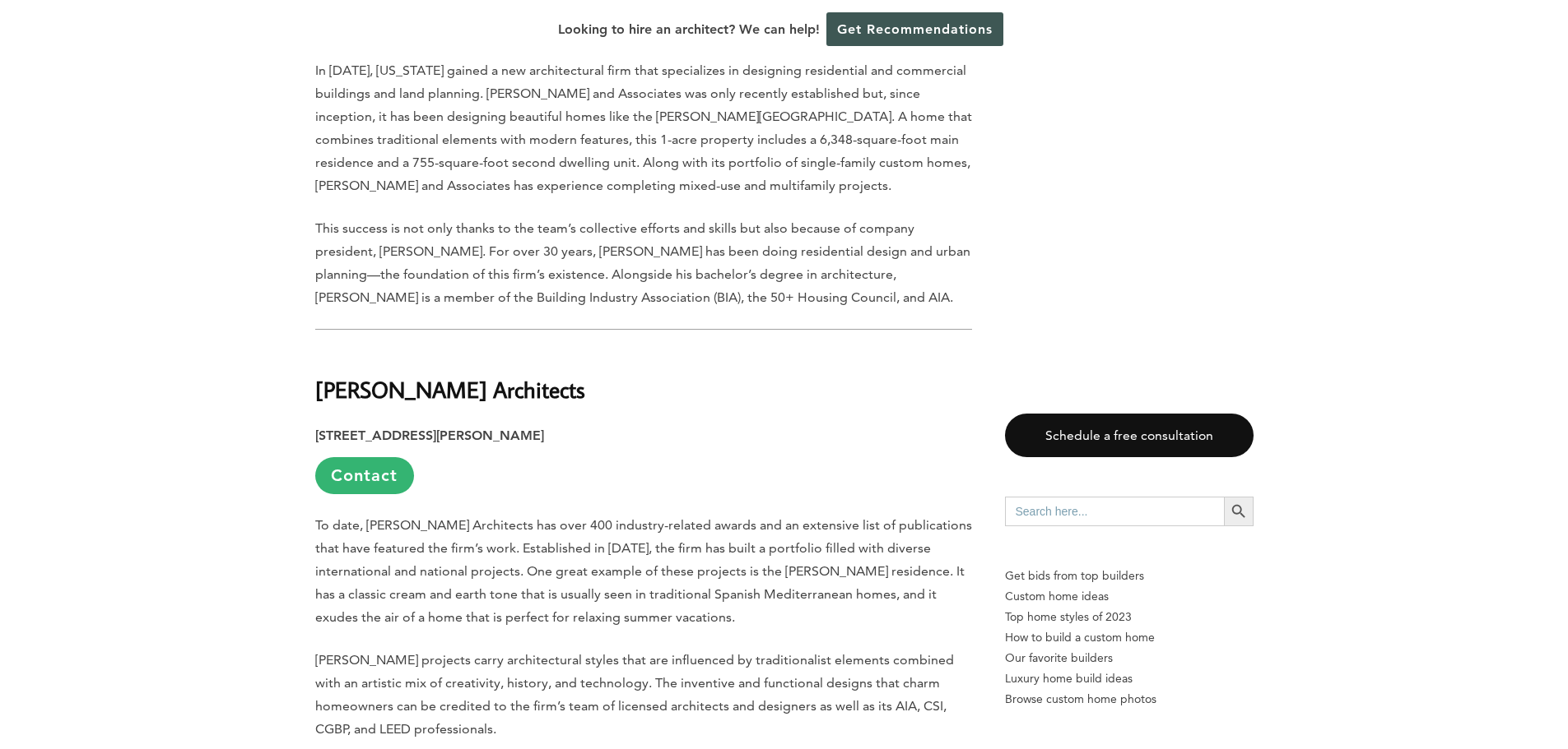
scroll to position [5209, 0]
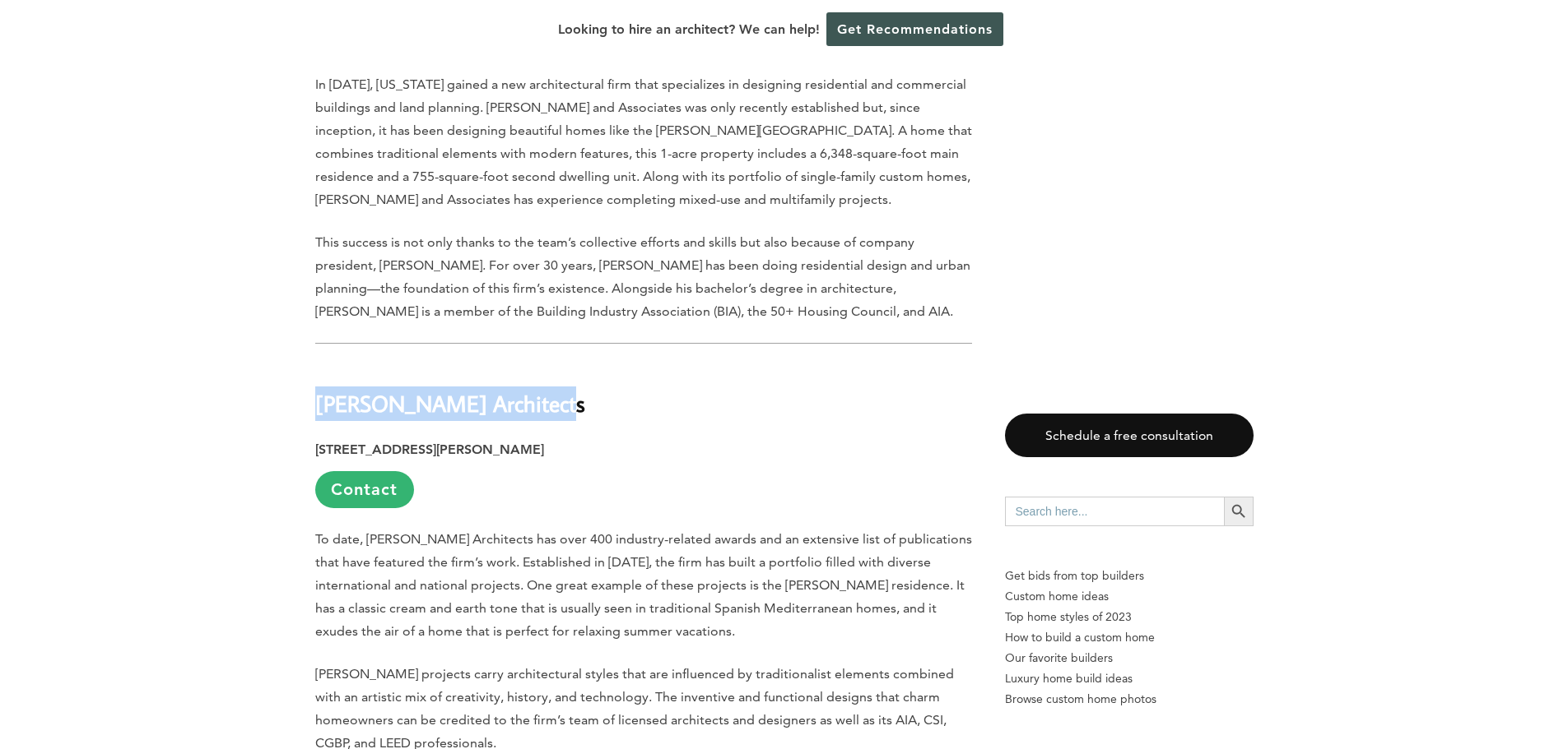
drag, startPoint x: 554, startPoint y: 293, endPoint x: 294, endPoint y: 301, distance: 260.1
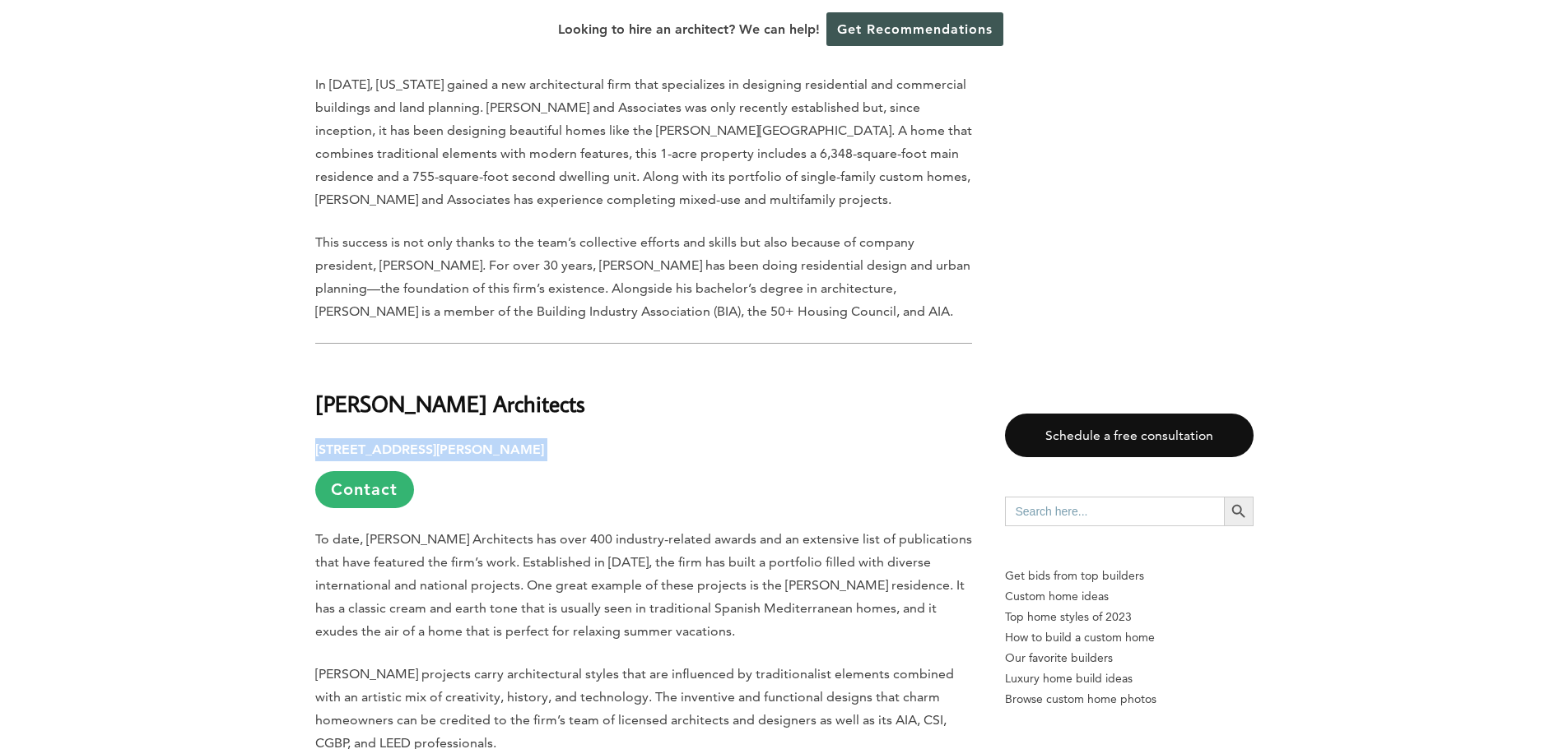
drag, startPoint x: 648, startPoint y: 336, endPoint x: 313, endPoint y: 329, distance: 335.1
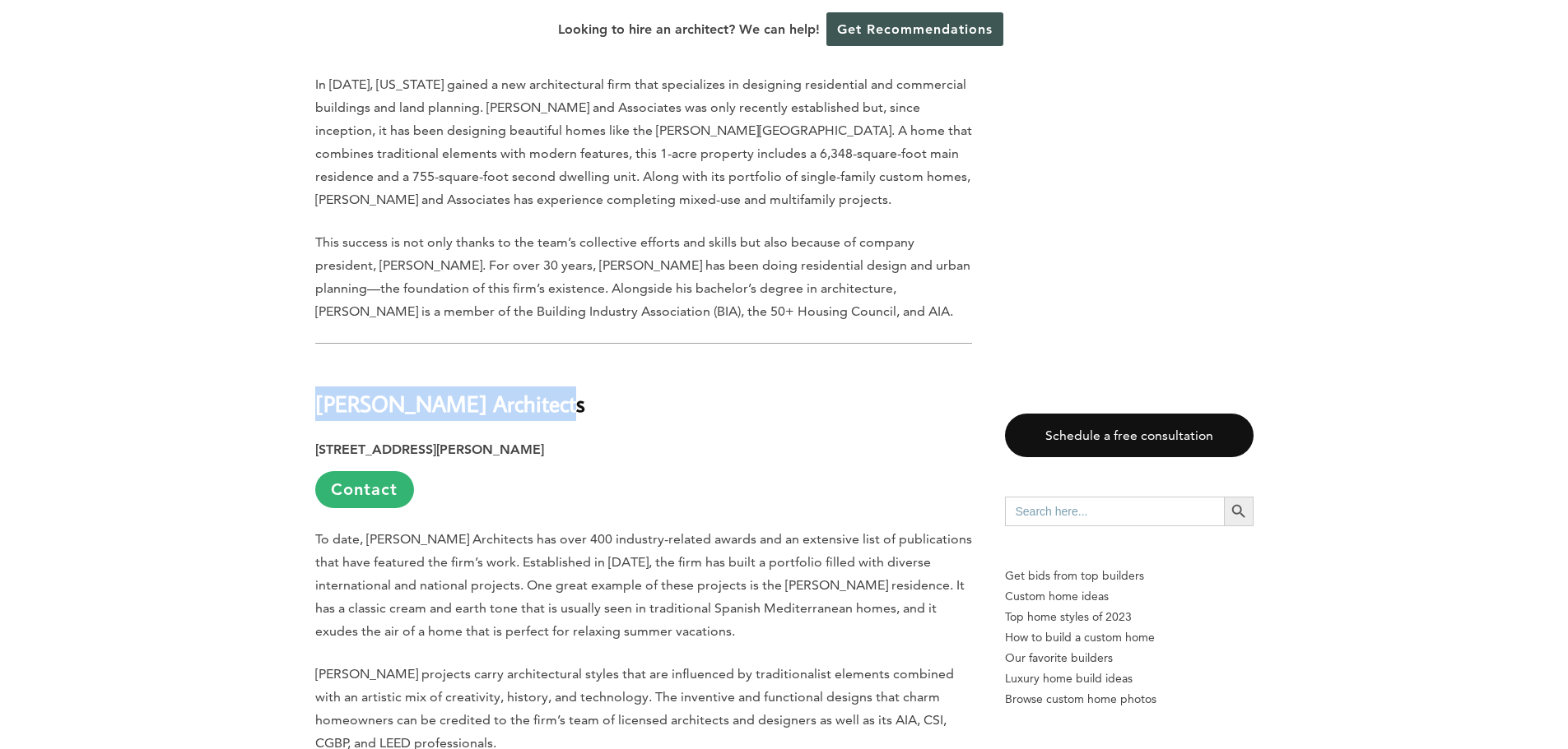
drag, startPoint x: 535, startPoint y: 288, endPoint x: 320, endPoint y: 277, distance: 215.3
click at [320, 364] on h2 "Robert Hidey Architects" at bounding box center [643, 392] width 657 height 57
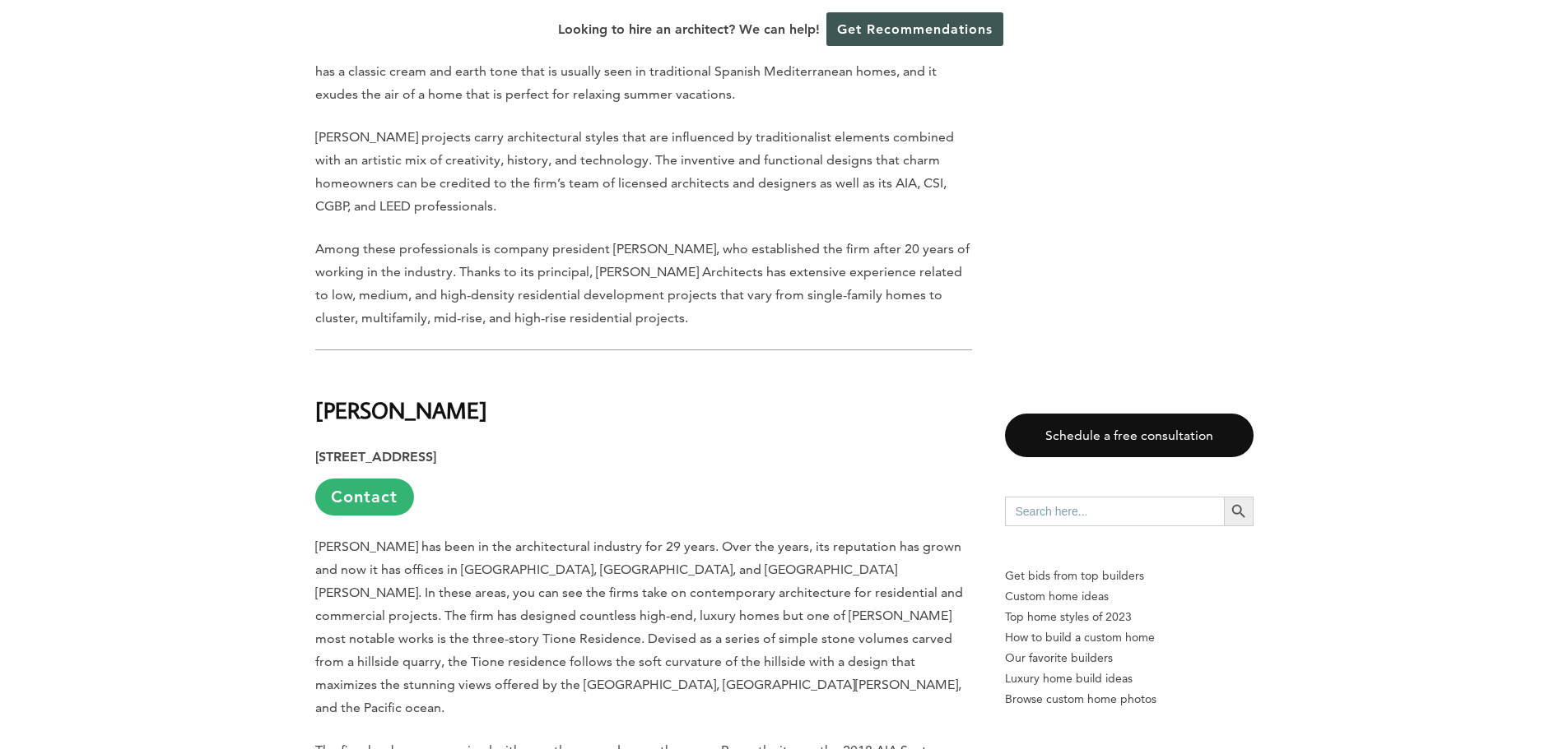
scroll to position [5758, 0]
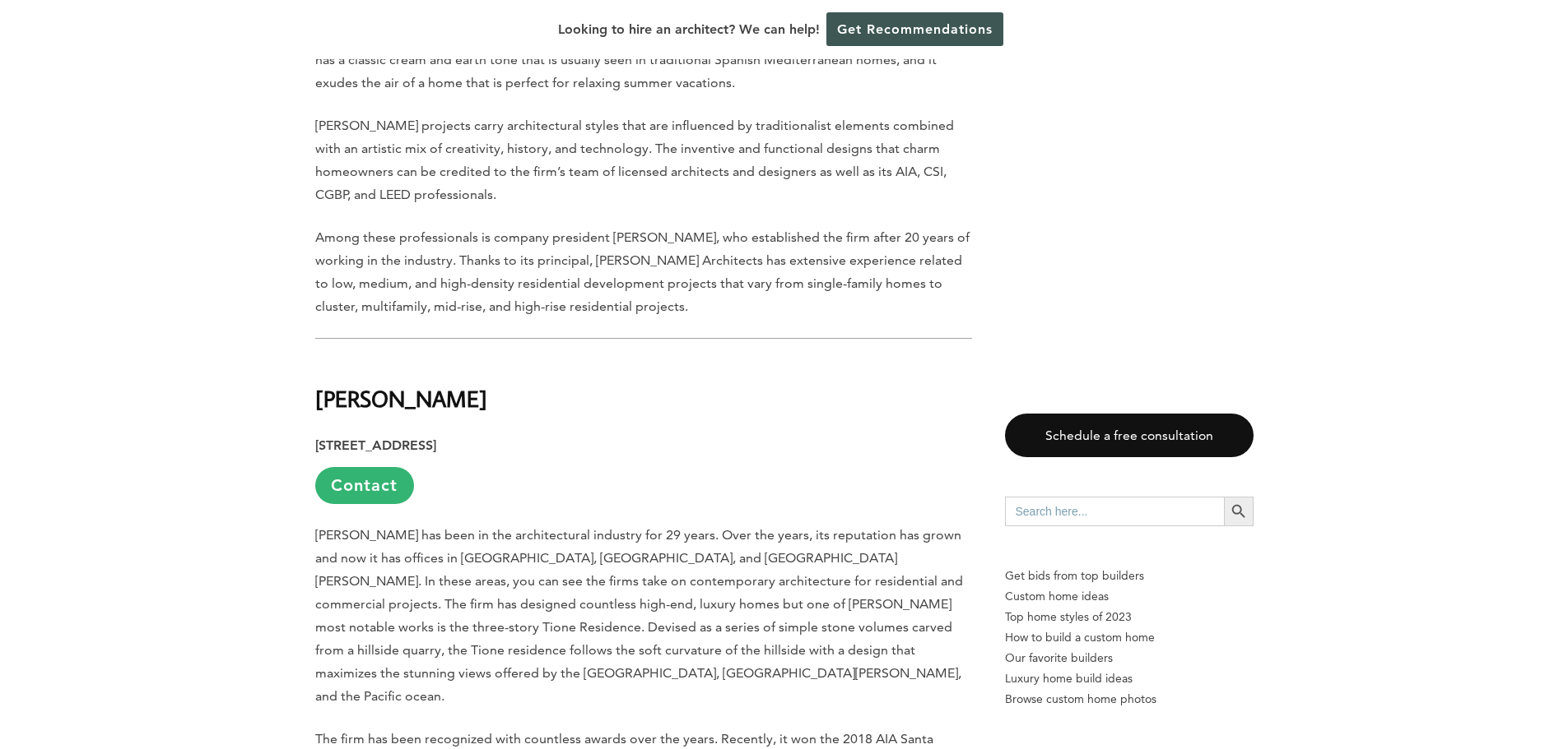
drag, startPoint x: 483, startPoint y: 286, endPoint x: 352, endPoint y: 268, distance: 132.2
click at [320, 358] on h2 "Shubin Donaldson" at bounding box center [643, 386] width 657 height 57
drag, startPoint x: 574, startPoint y: 340, endPoint x: 260, endPoint y: 337, distance: 314.0
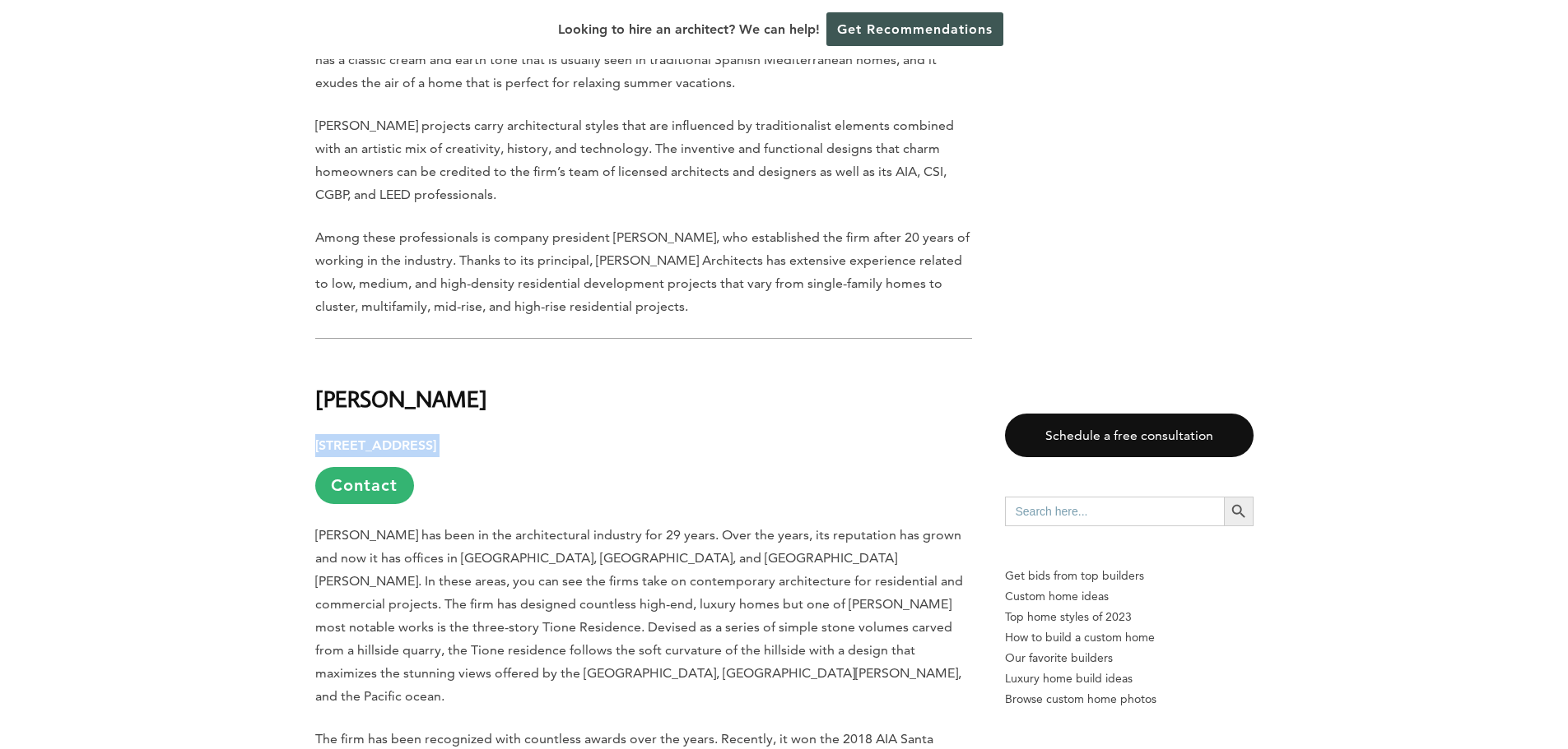
drag, startPoint x: 309, startPoint y: 334, endPoint x: 611, endPoint y: 339, distance: 302.0
drag, startPoint x: 484, startPoint y: 290, endPoint x: 830, endPoint y: 176, distance: 364.3
click at [326, 358] on h2 "Shubin Donaldson" at bounding box center [643, 386] width 657 height 57
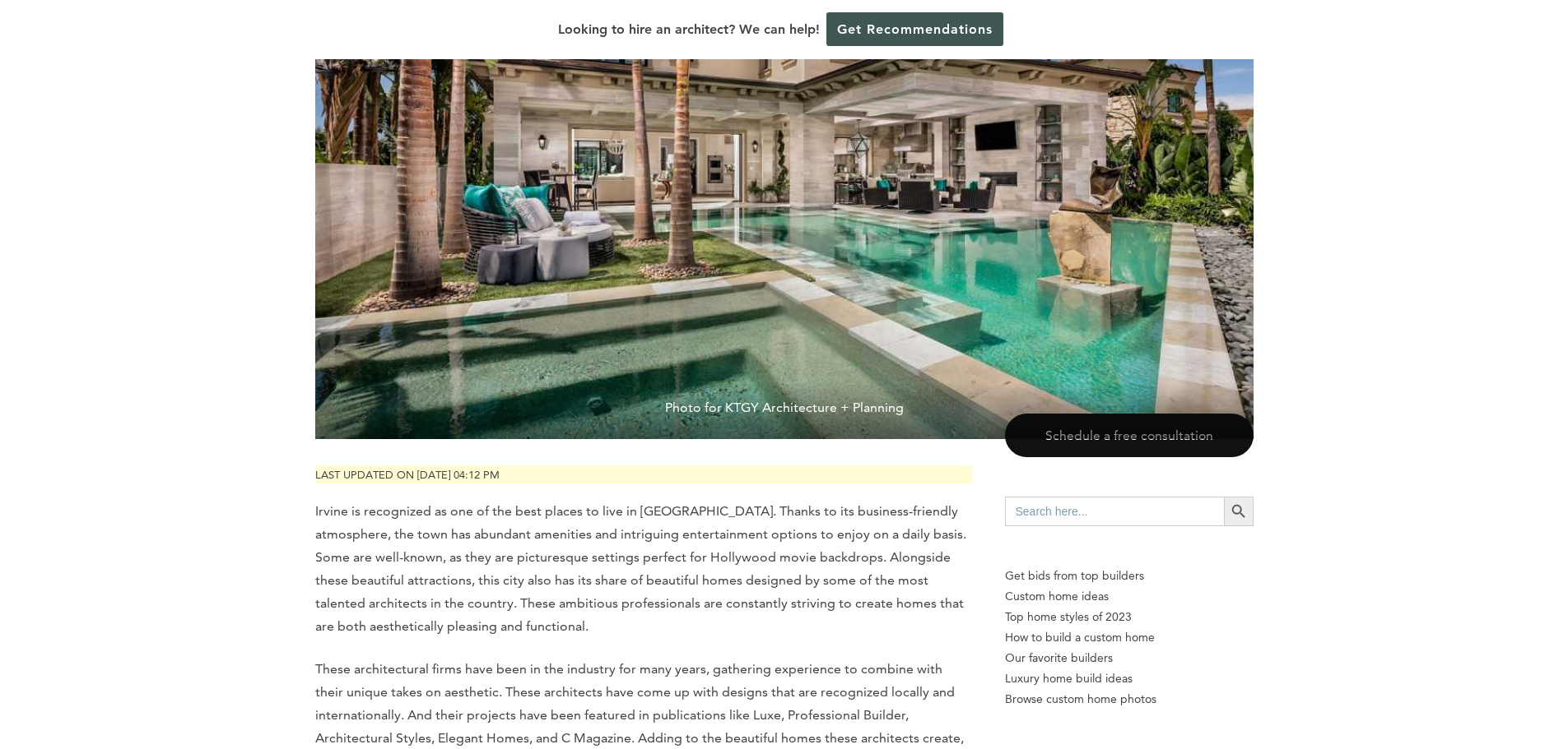
scroll to position [0, 0]
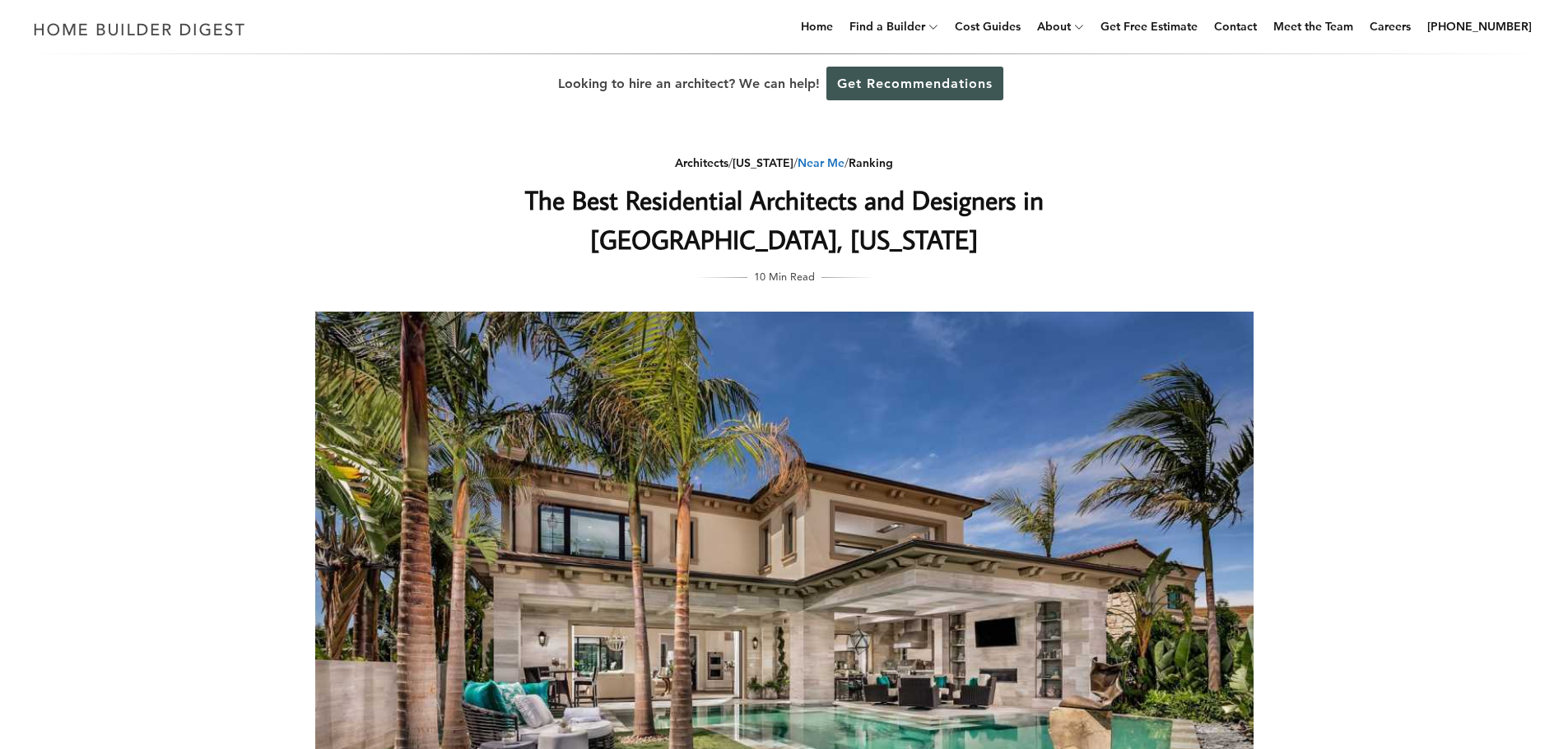
click at [825, 163] on link "Near Me" at bounding box center [820, 163] width 47 height 14
click at [748, 159] on link "[US_STATE]" at bounding box center [763, 163] width 61 height 14
drag, startPoint x: 295, startPoint y: 226, endPoint x: 299, endPoint y: 217, distance: 9.8
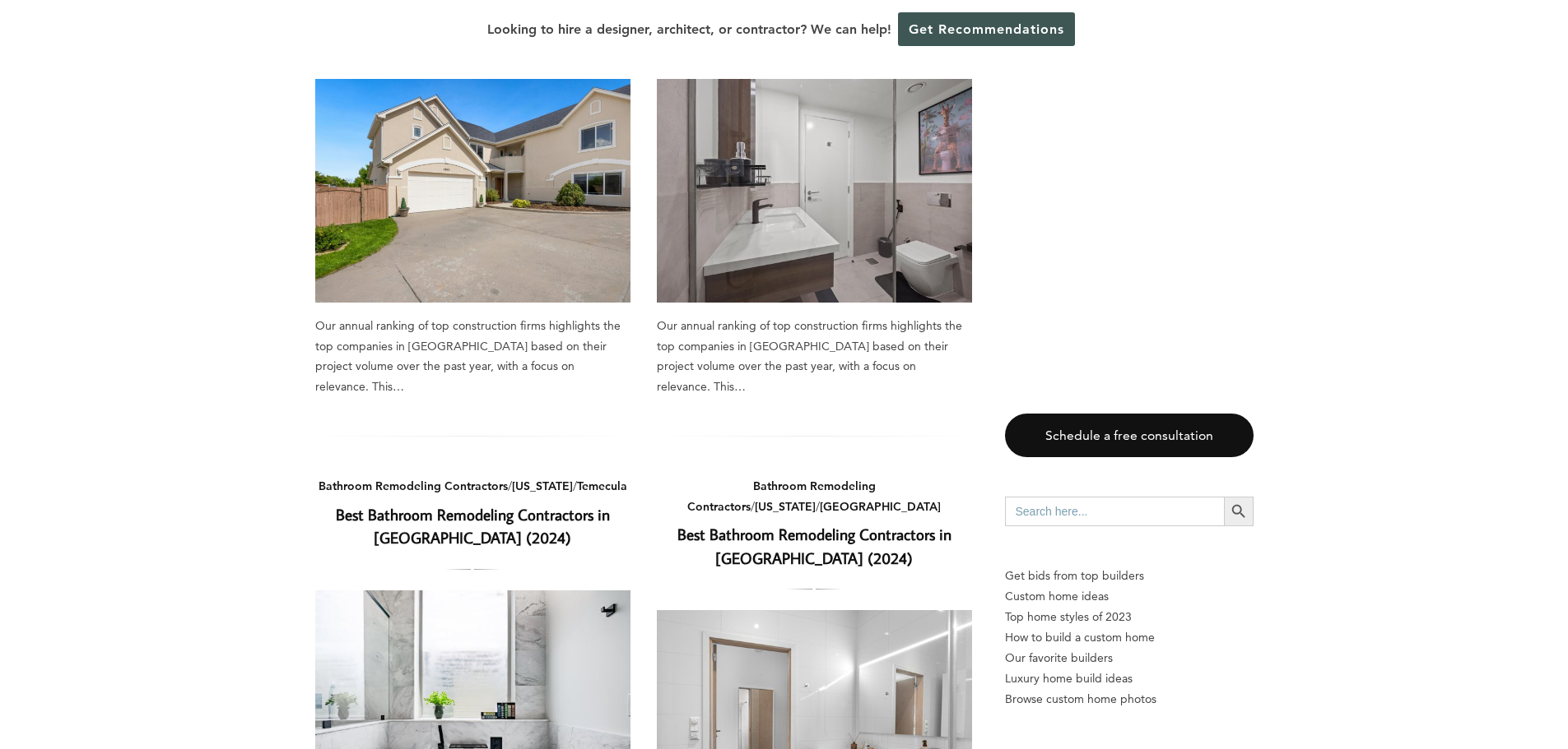
scroll to position [823, 0]
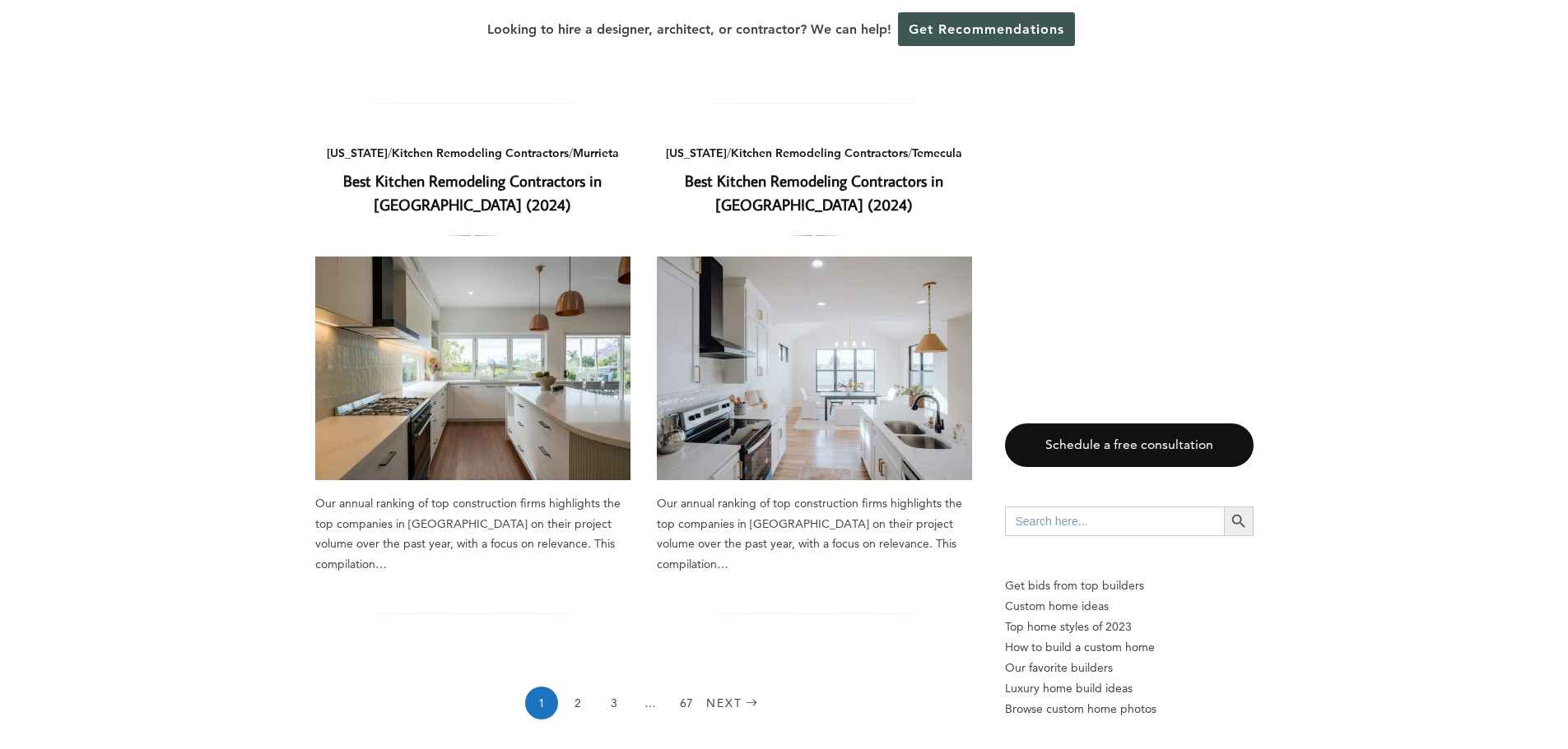
scroll to position [2082, 0]
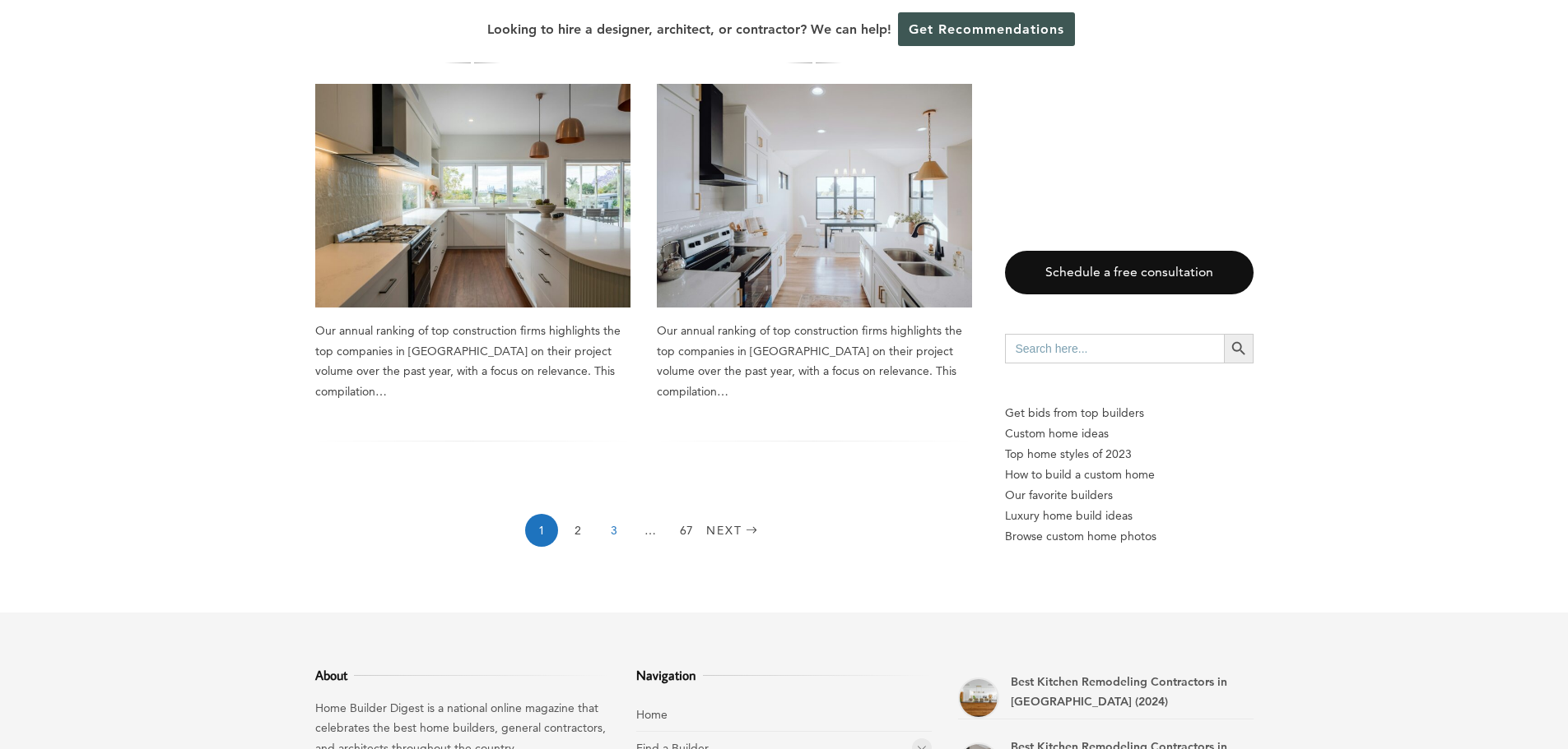
click at [603, 514] on link "3" at bounding box center [613, 530] width 33 height 33
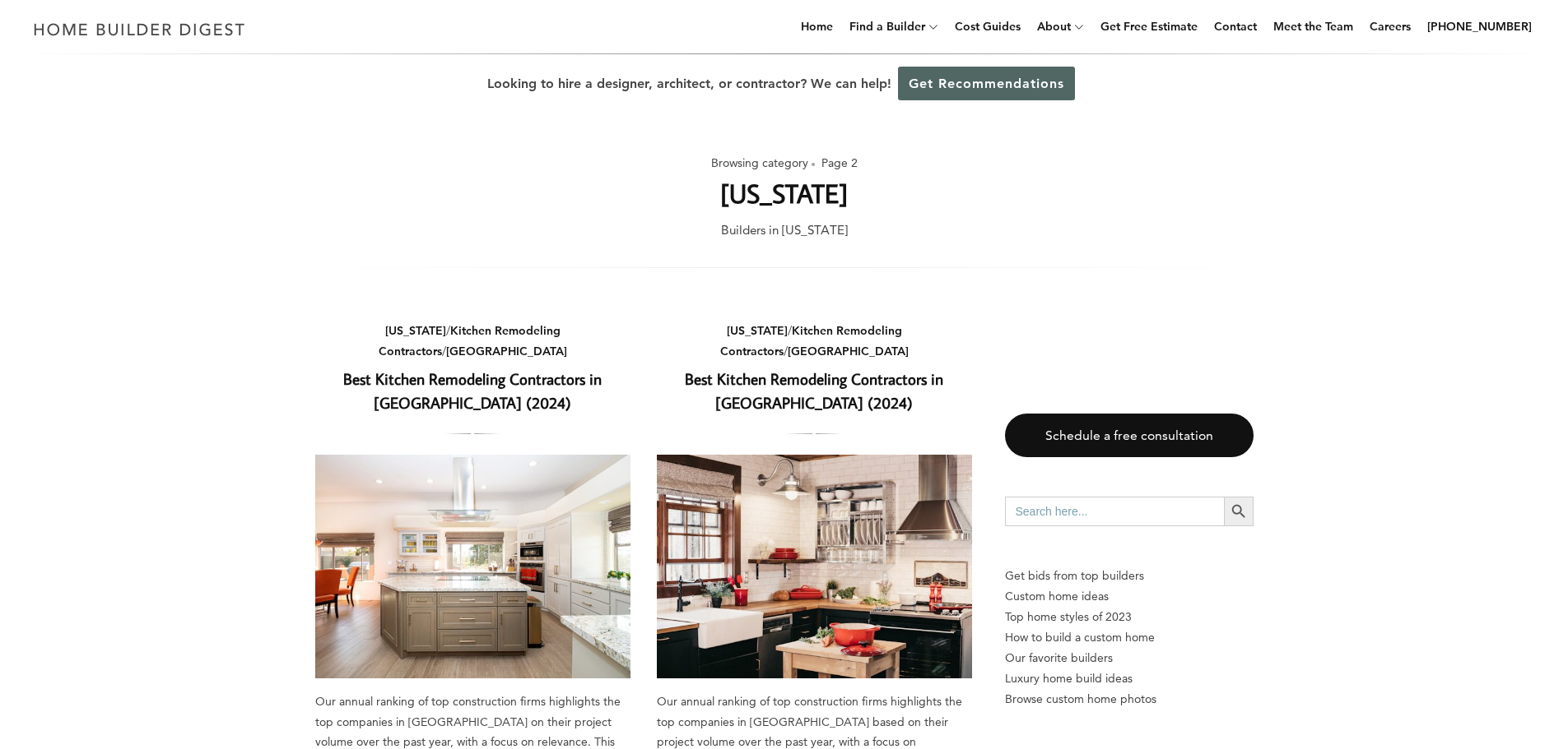
click at [921, 91] on link "Get Recommendations" at bounding box center [986, 83] width 177 height 33
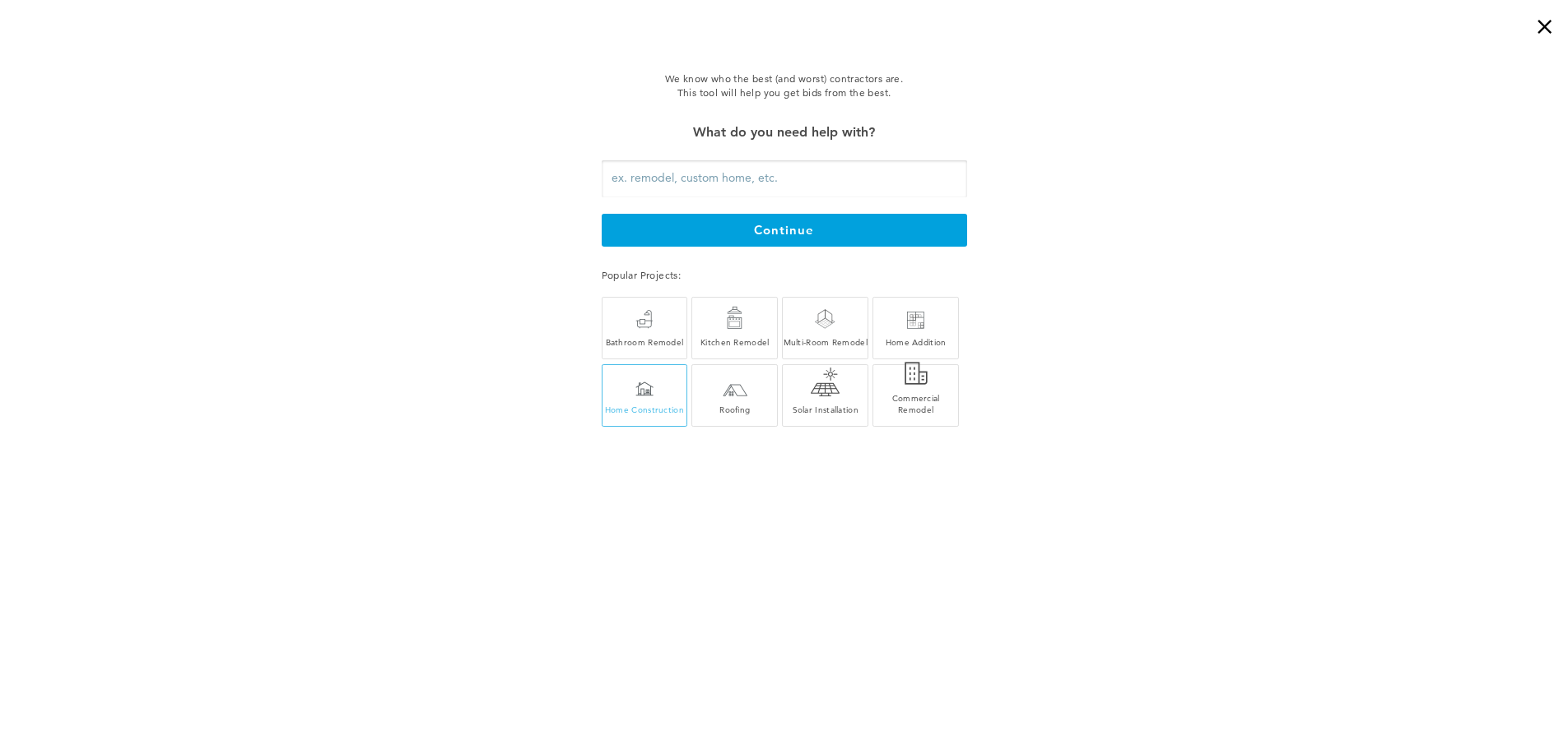
click at [649, 376] on div "Home Construction" at bounding box center [645, 395] width 86 height 62
type input "Home Construction"
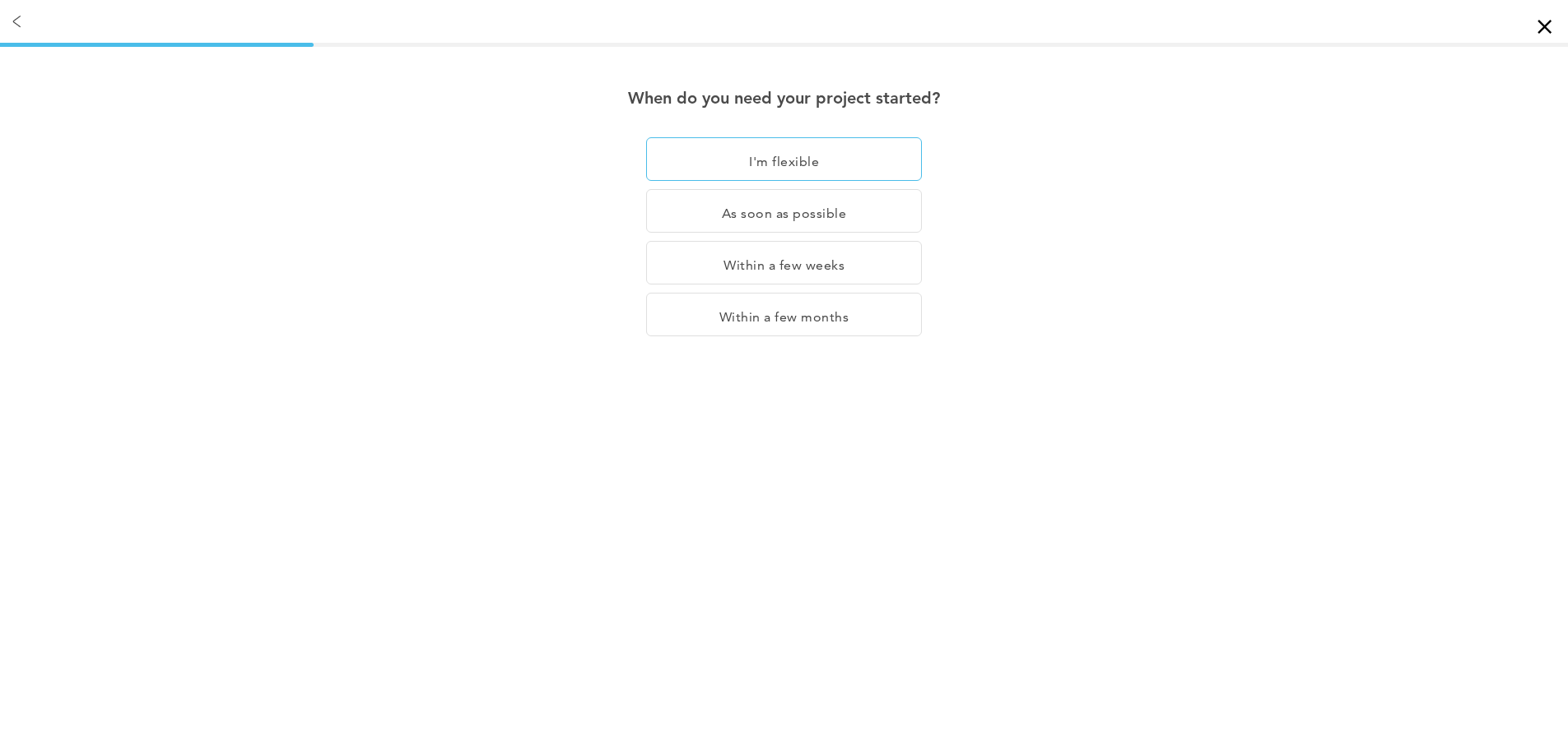
click at [750, 158] on div "I'm flexible" at bounding box center [784, 159] width 276 height 43
drag, startPoint x: 681, startPoint y: 258, endPoint x: 663, endPoint y: 262, distance: 18.4
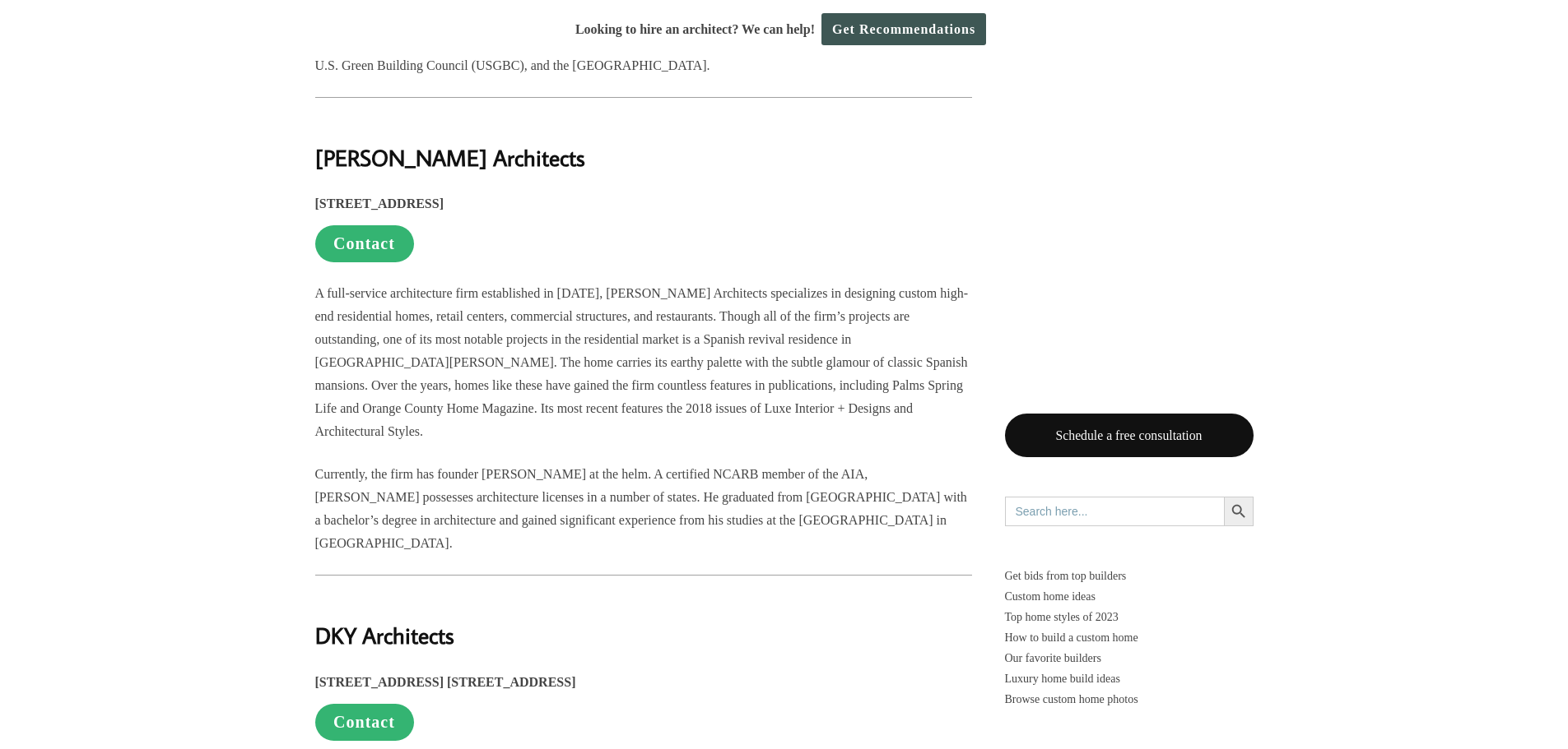
scroll to position [2035, 0]
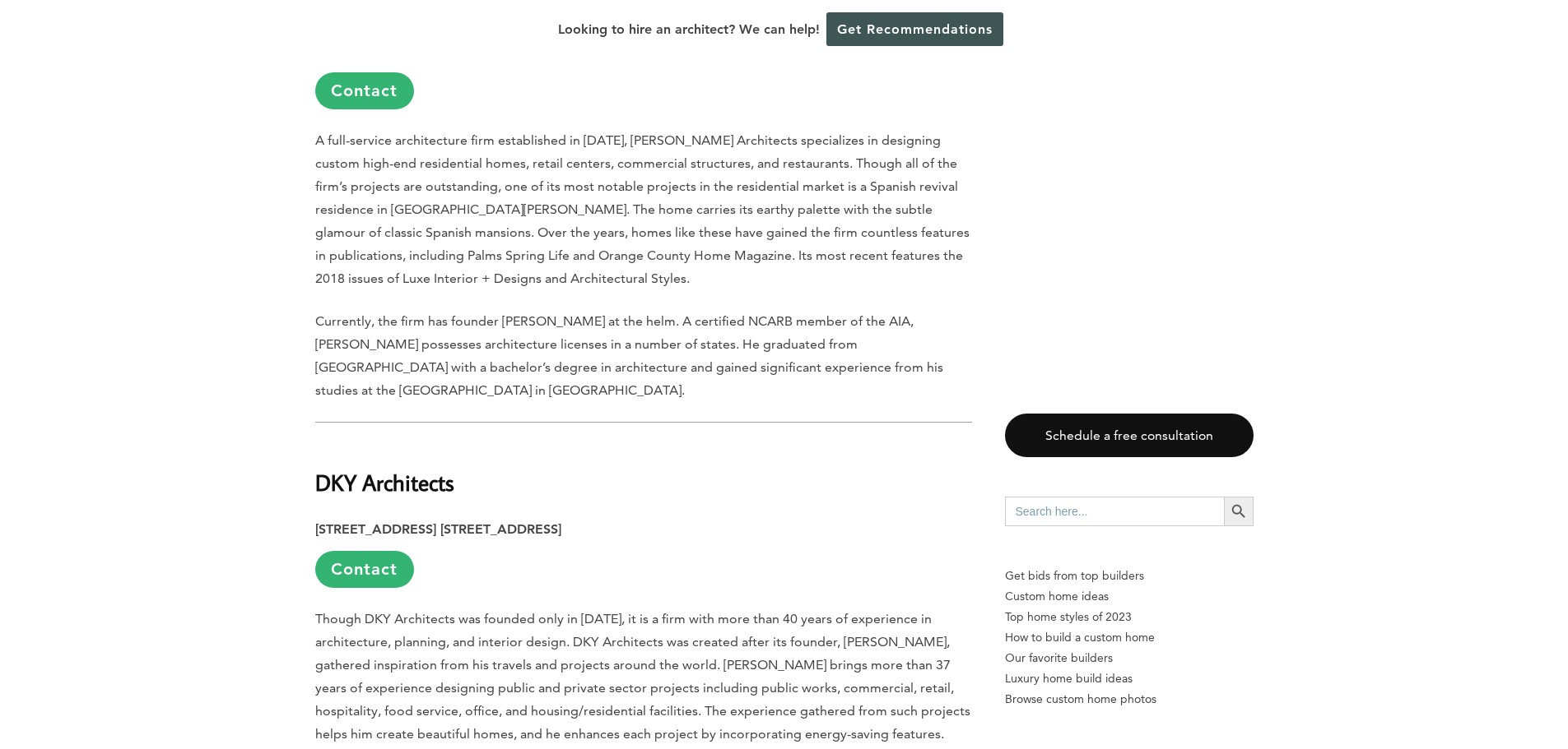
drag, startPoint x: 361, startPoint y: 221, endPoint x: 353, endPoint y: 209, distance: 14.4
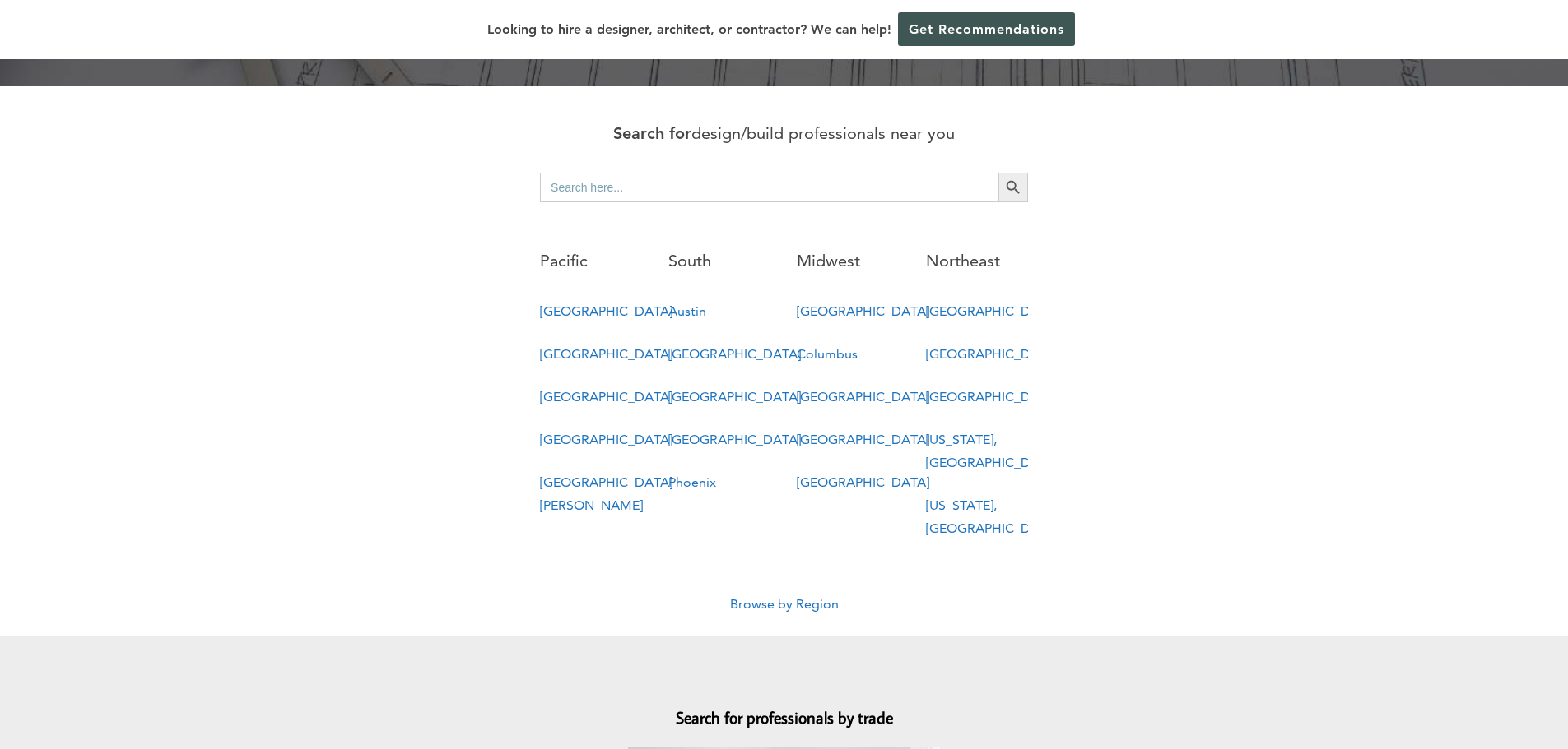
scroll to position [823, 0]
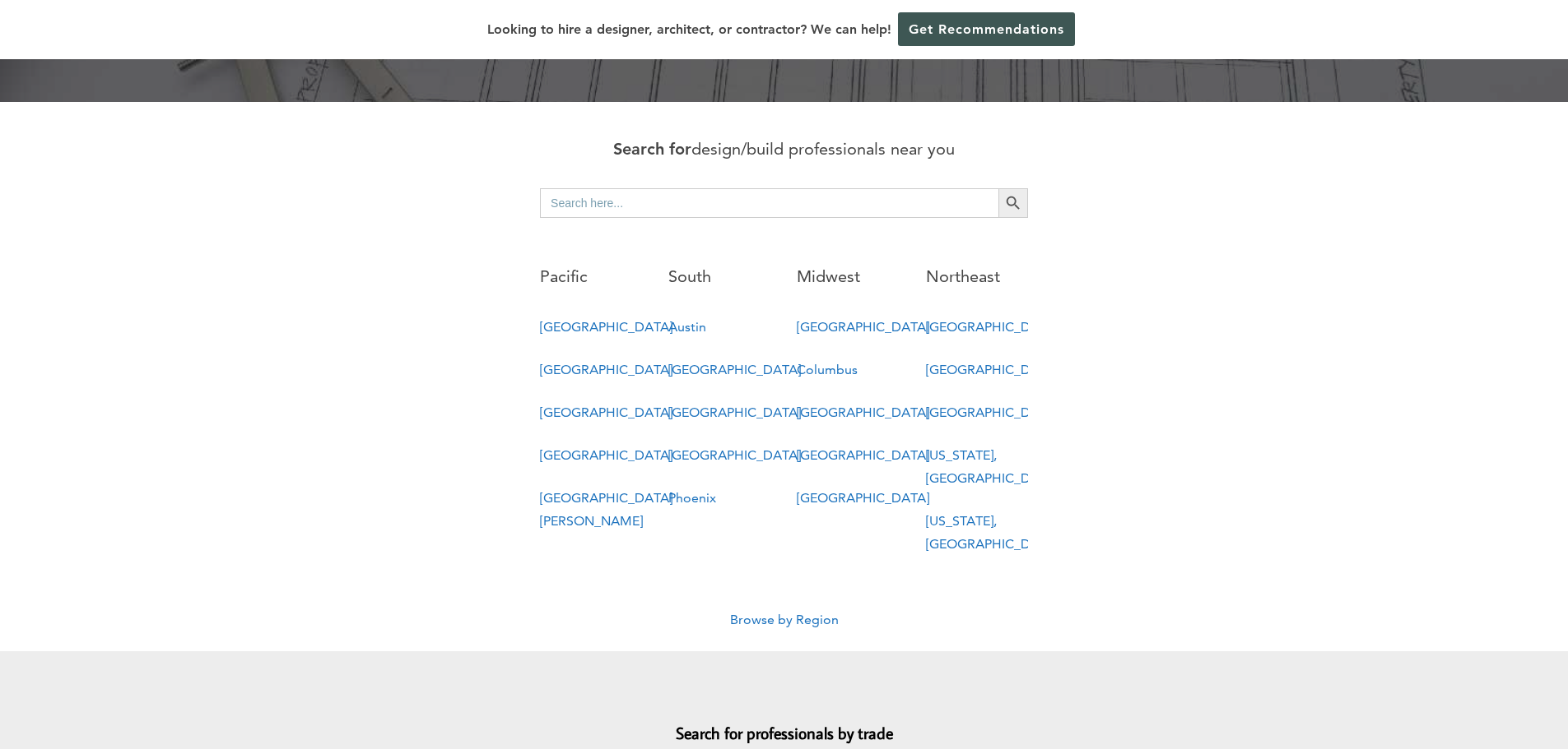
click at [735, 218] on hr at bounding box center [784, 230] width 488 height 24
click at [732, 188] on input "Search for:" at bounding box center [768, 203] width 458 height 30
type input "irvine"
click at [998, 188] on button "Search Button" at bounding box center [1012, 203] width 30 height 30
drag, startPoint x: 484, startPoint y: 392, endPoint x: 451, endPoint y: 357, distance: 48.1
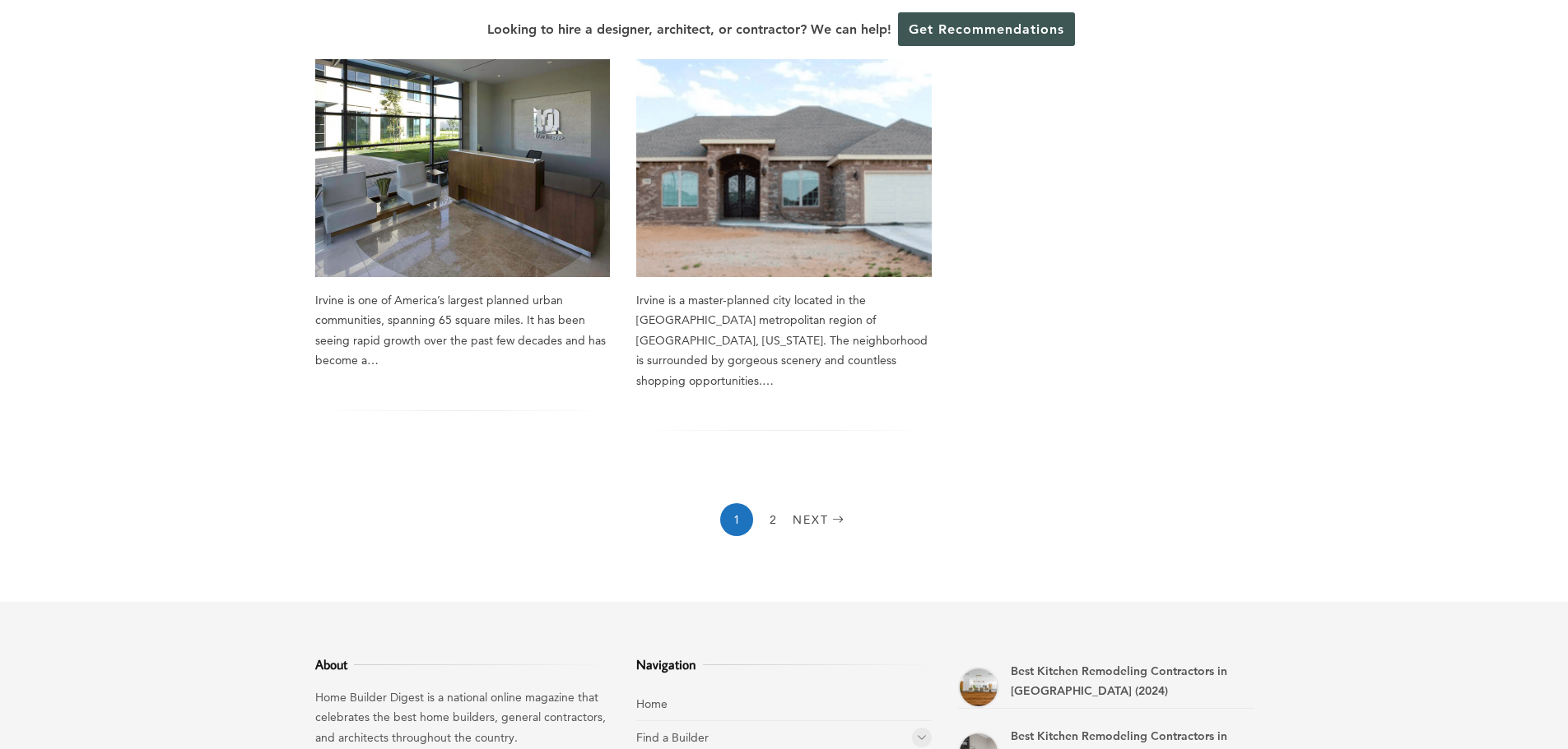
scroll to position [1371, 0]
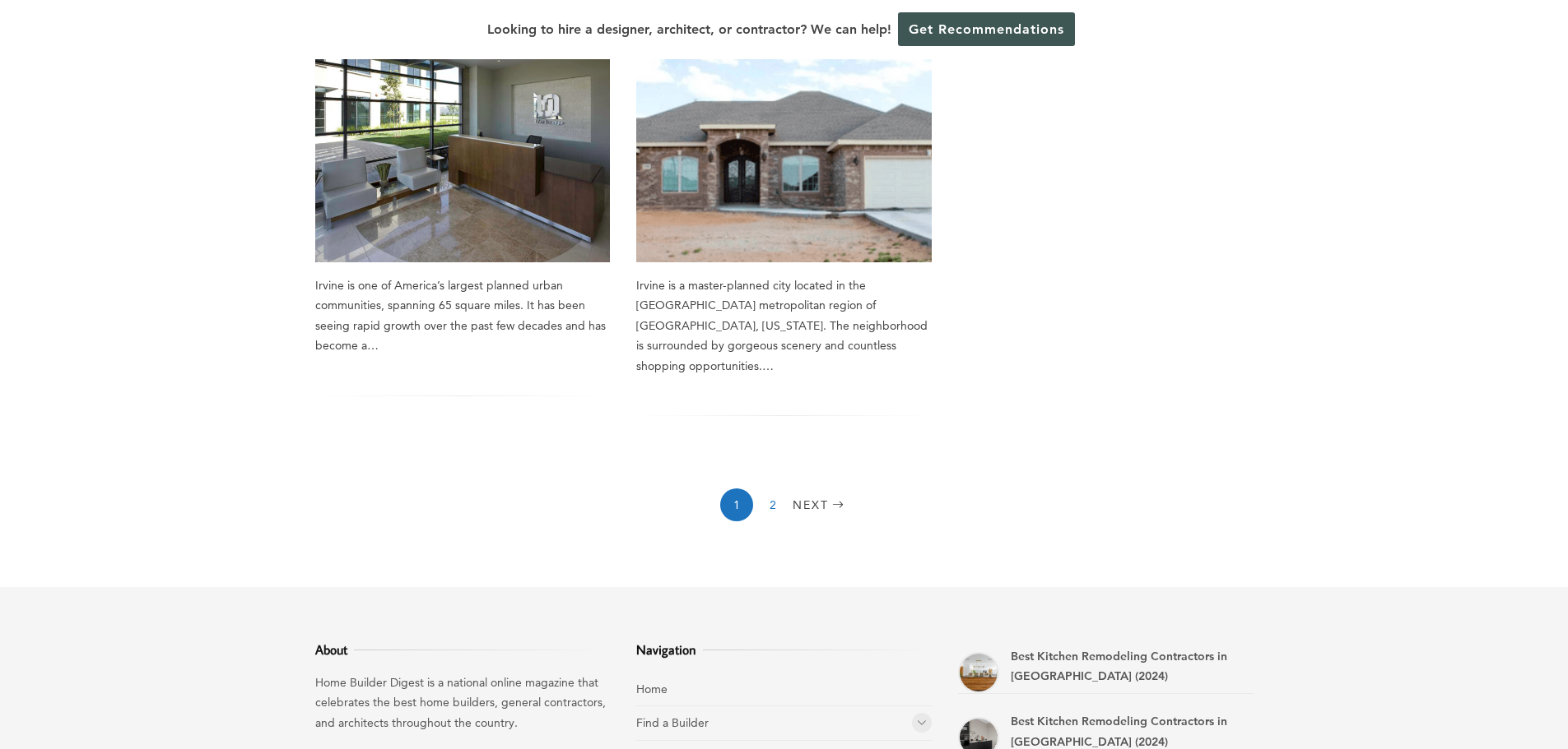
click at [767, 489] on link "2" at bounding box center [773, 505] width 33 height 33
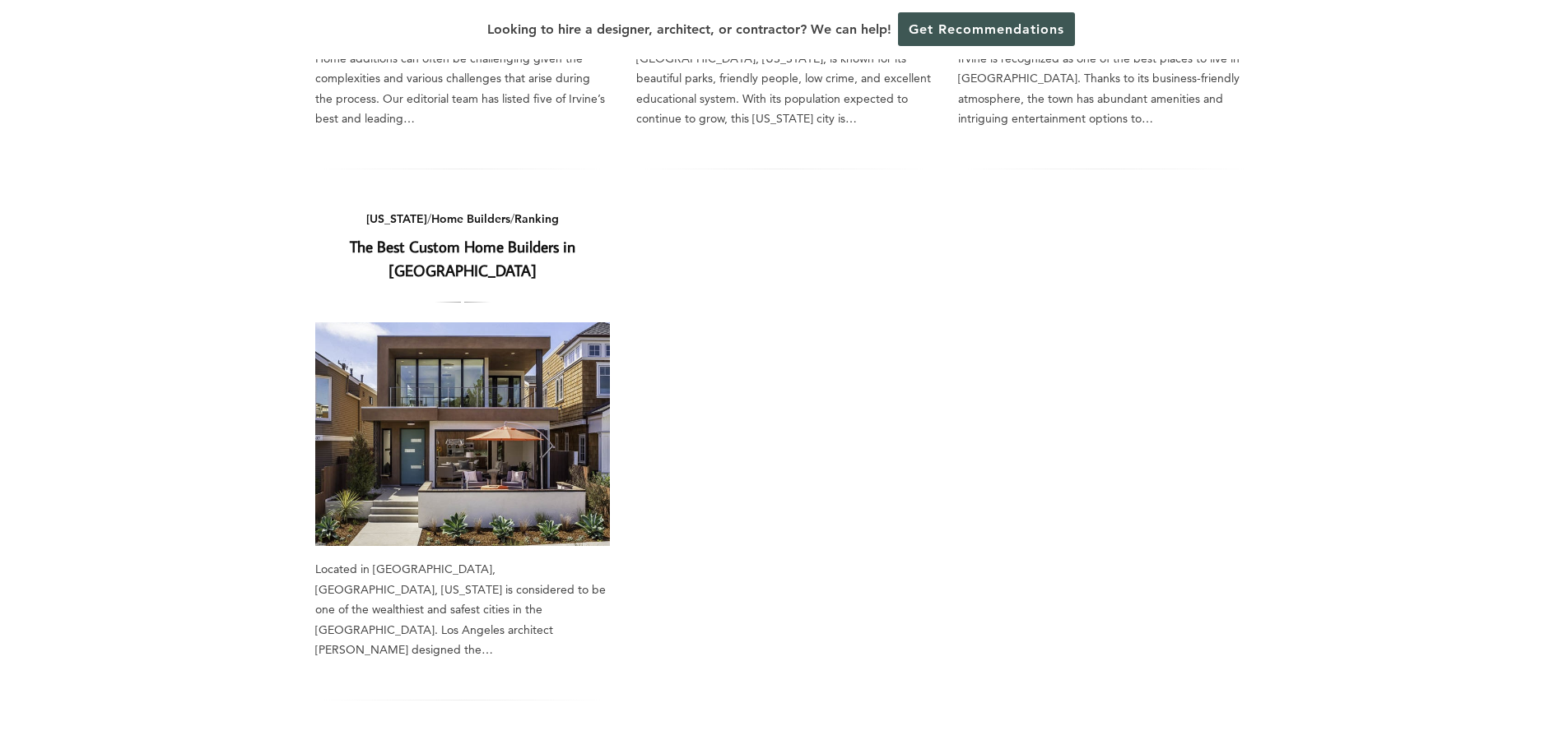
scroll to position [548, 0]
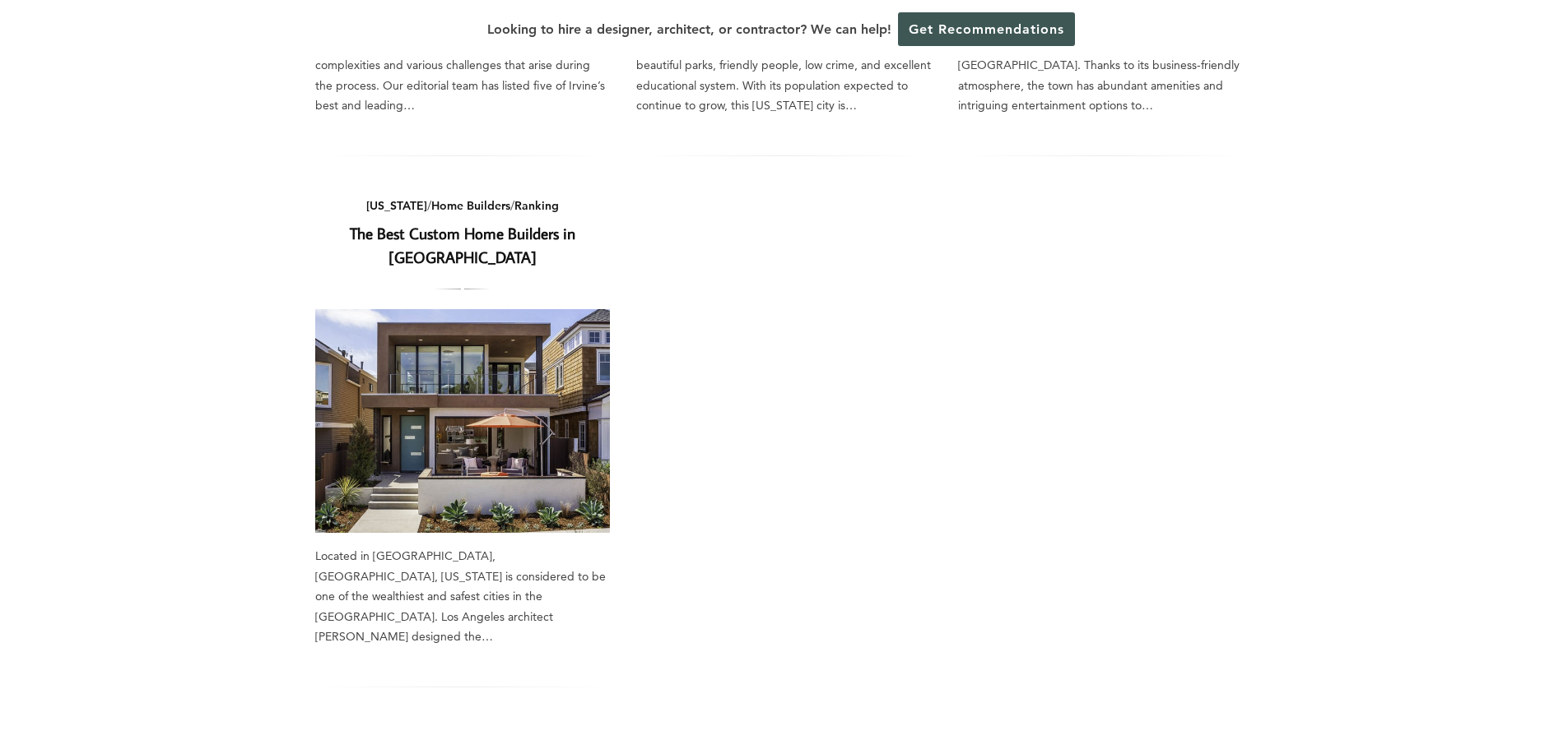
drag, startPoint x: 524, startPoint y: 424, endPoint x: 538, endPoint y: 390, distance: 36.8
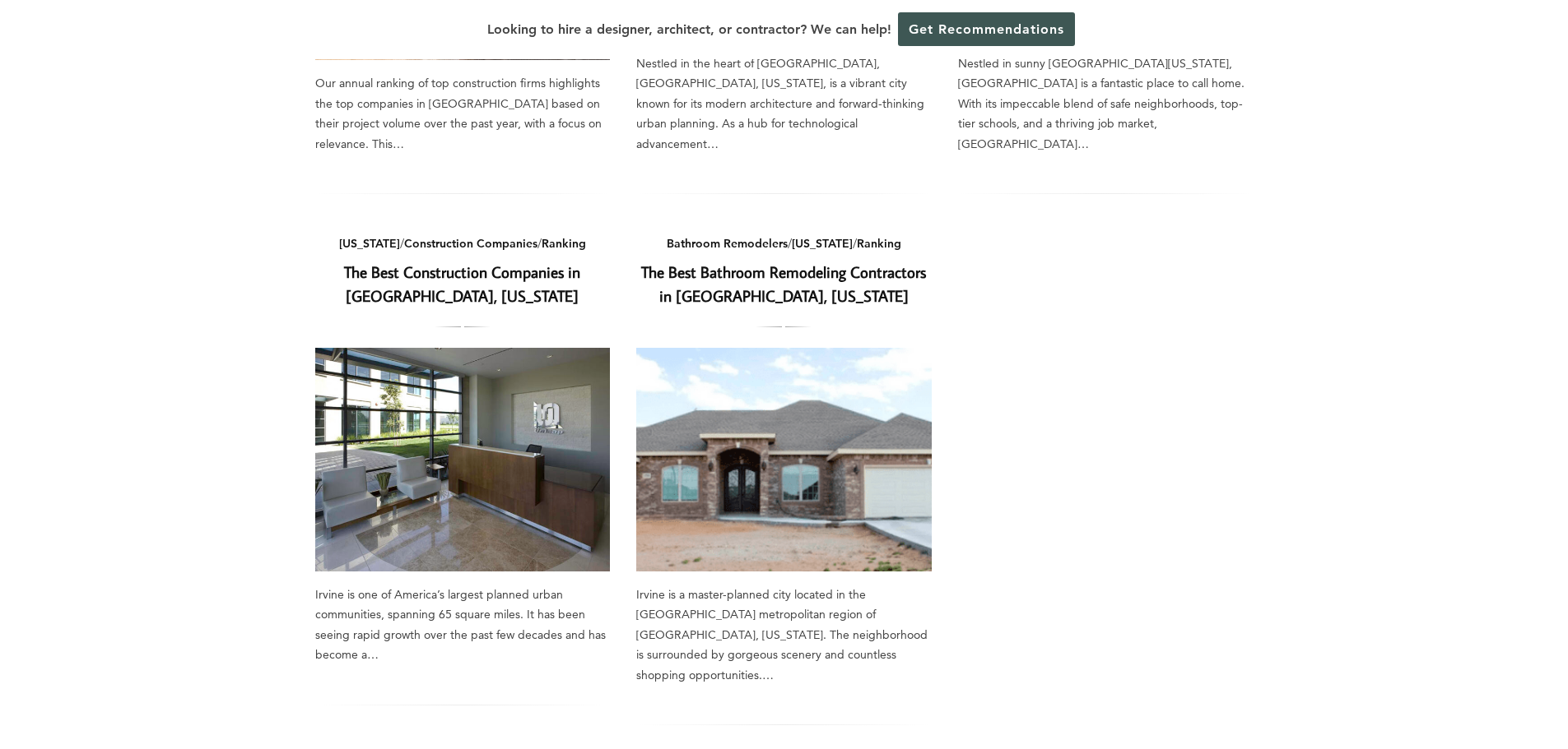
scroll to position [1371, 0]
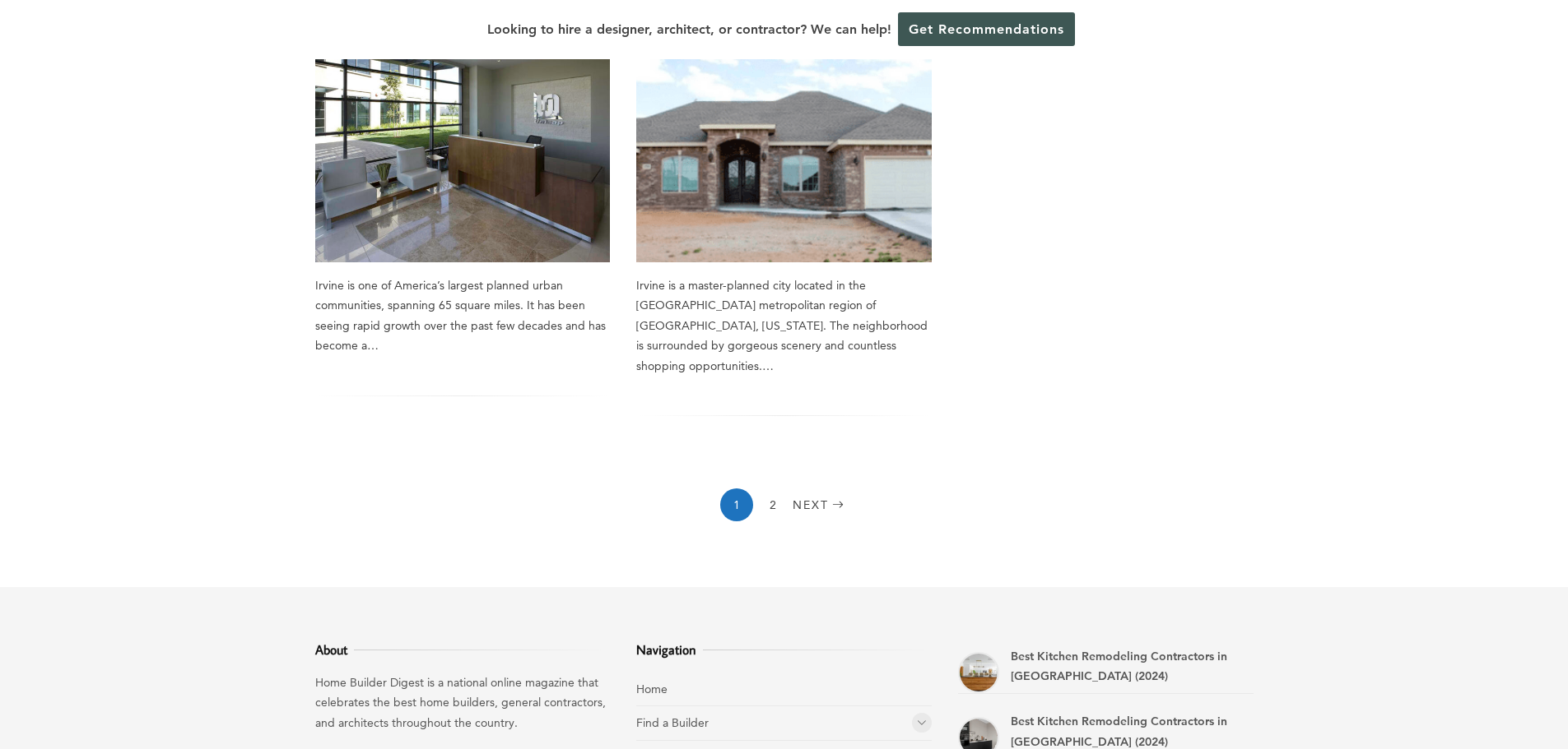
drag, startPoint x: 520, startPoint y: 334, endPoint x: 518, endPoint y: 356, distance: 22.1
